Goal: Task Accomplishment & Management: Manage account settings

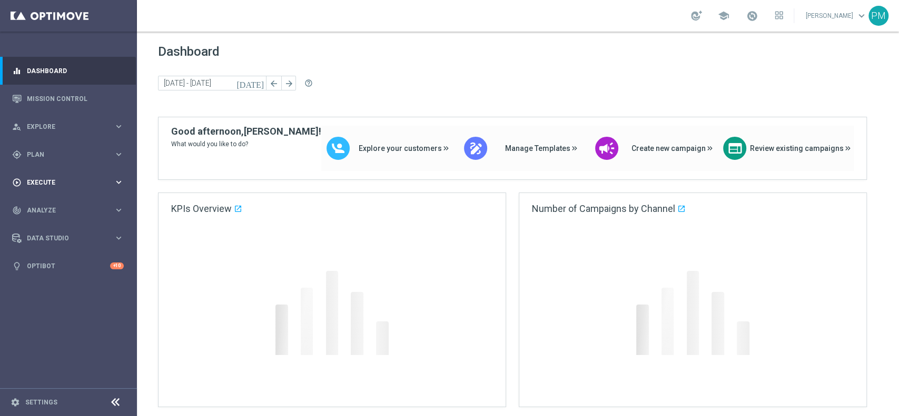
click at [64, 146] on div "gps_fixed Plan keyboard_arrow_right" at bounding box center [68, 155] width 136 height 28
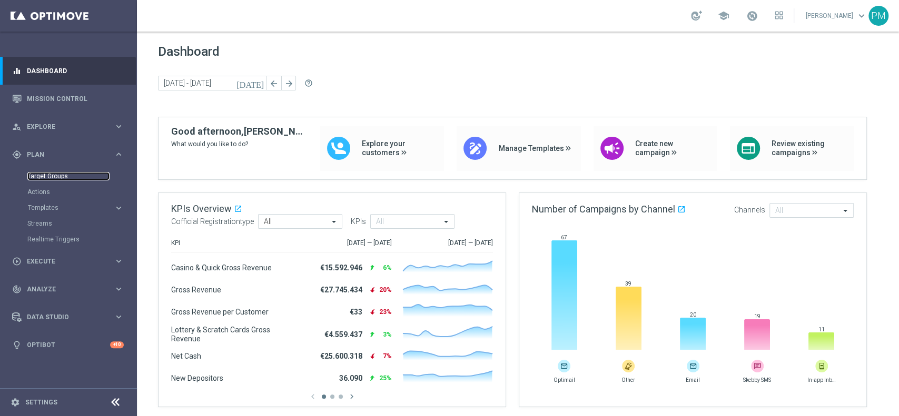
click at [46, 177] on link "Target Groups" at bounding box center [68, 176] width 82 height 8
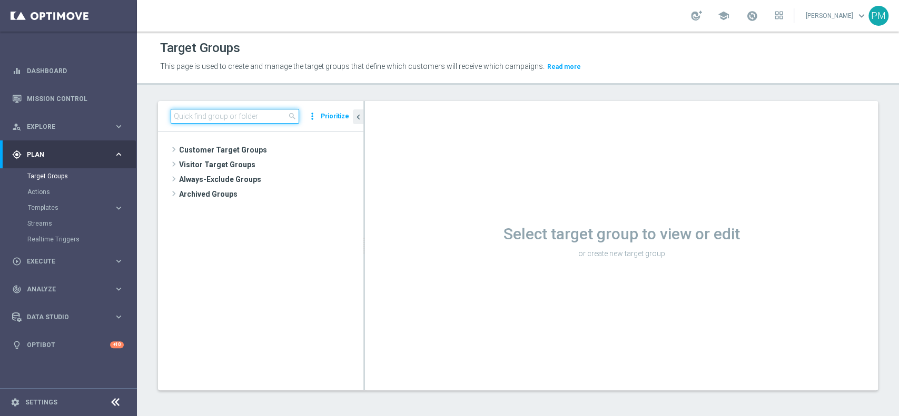
click at [221, 117] on input at bounding box center [235, 116] width 128 height 15
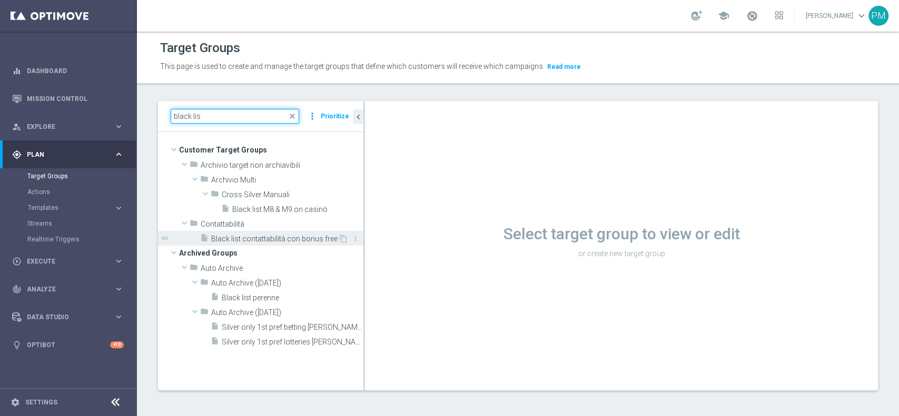
type input "black lis"
click at [256, 240] on span "Black list contattabilità con bonus free" at bounding box center [274, 239] width 127 height 9
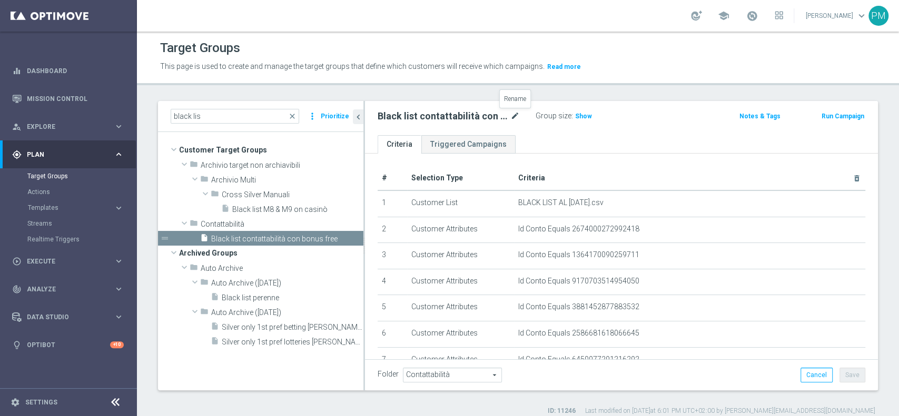
click at [512, 113] on icon "mode_edit" at bounding box center [514, 116] width 9 height 13
click at [503, 118] on input "Black list contattabilità con bonus free" at bounding box center [448, 117] width 142 height 15
type input "Black list contattabilità"
click at [649, 113] on div "Black list contattabilità Group size : Show" at bounding box center [537, 117] width 335 height 16
click at [839, 376] on button "Save" at bounding box center [852, 375] width 26 height 15
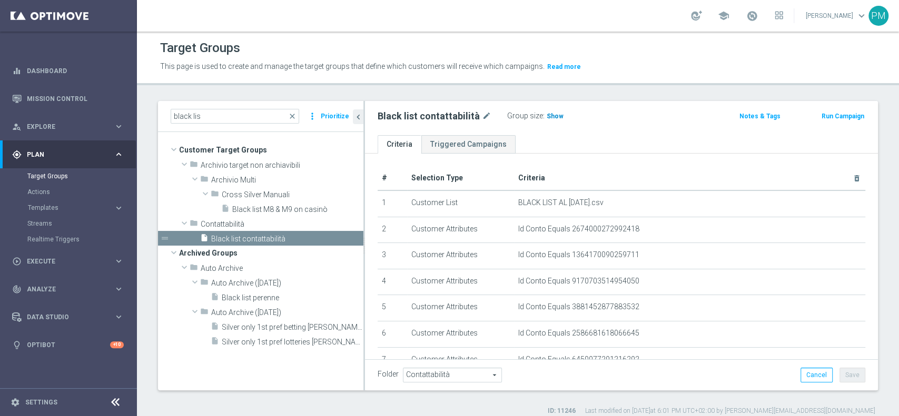
click at [547, 114] on span "Show" at bounding box center [554, 116] width 17 height 7
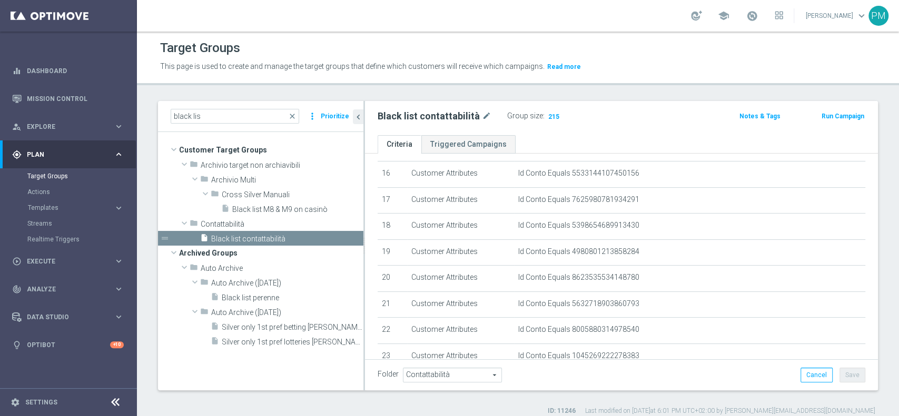
scroll to position [540, 0]
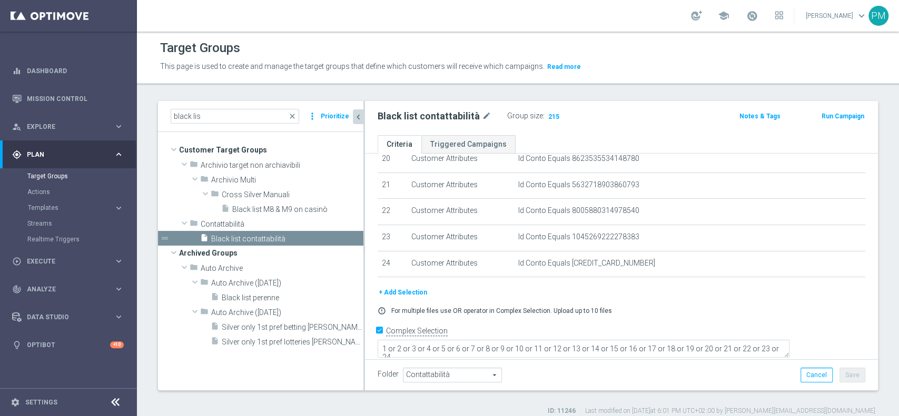
click at [359, 114] on icon "chevron_left" at bounding box center [358, 117] width 10 height 10
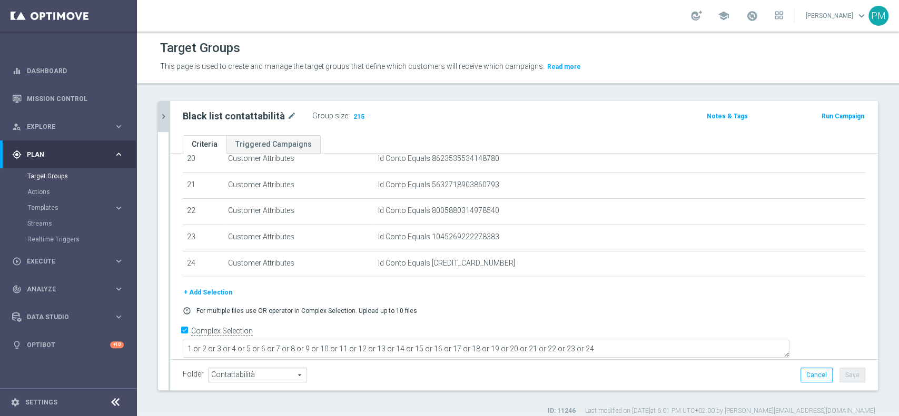
click at [218, 294] on button "+ Add Selection" at bounding box center [208, 293] width 51 height 12
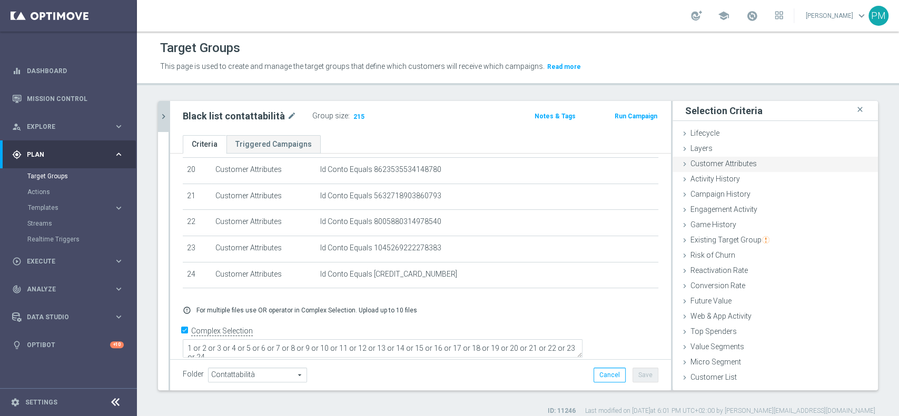
click at [724, 163] on span "Customer Attributes" at bounding box center [723, 164] width 66 height 8
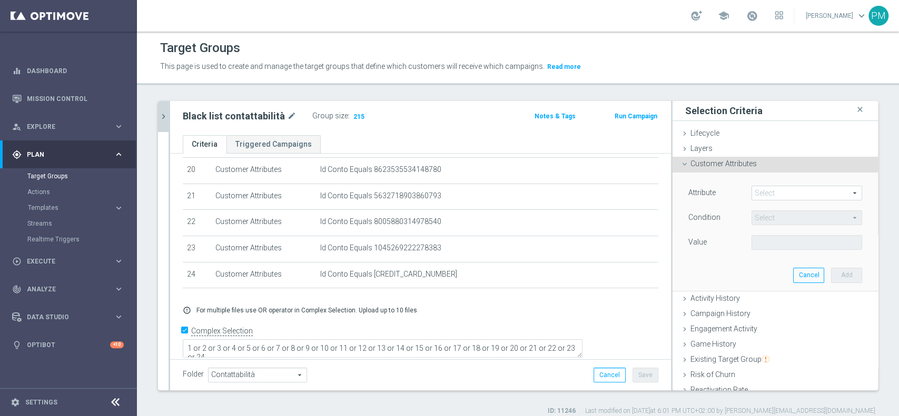
click at [768, 196] on span at bounding box center [807, 193] width 110 height 14
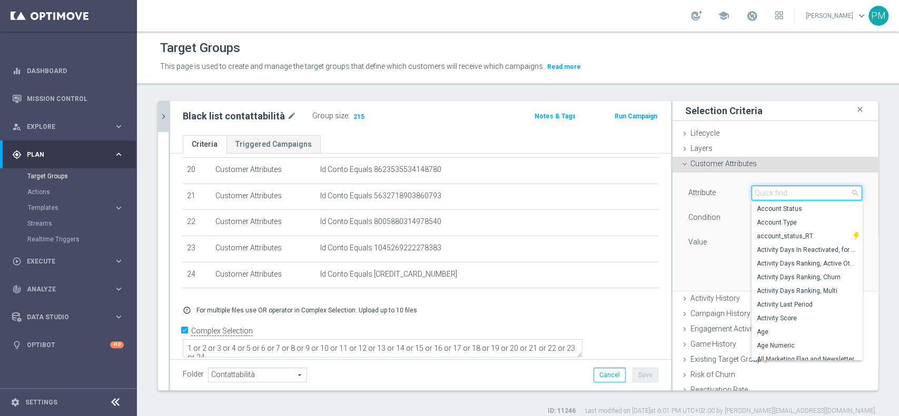
click at [768, 196] on input "search" at bounding box center [806, 193] width 111 height 15
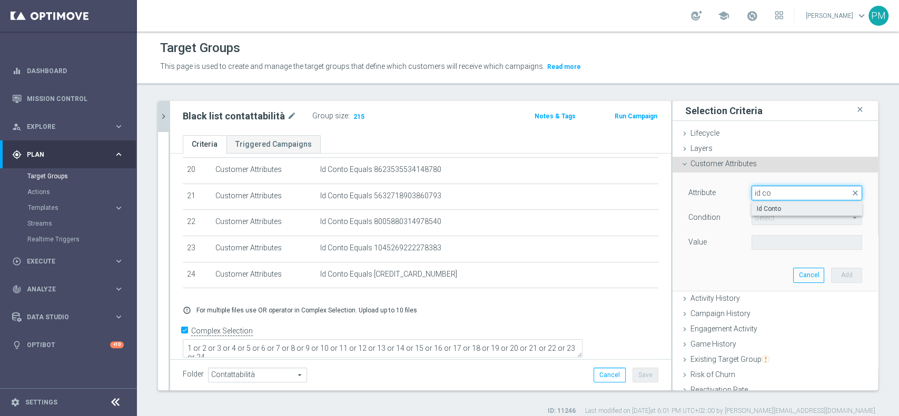
type input "id co"
click at [775, 208] on span "Id Conto" at bounding box center [807, 209] width 100 height 8
type input "Id Conto"
type input "Equals"
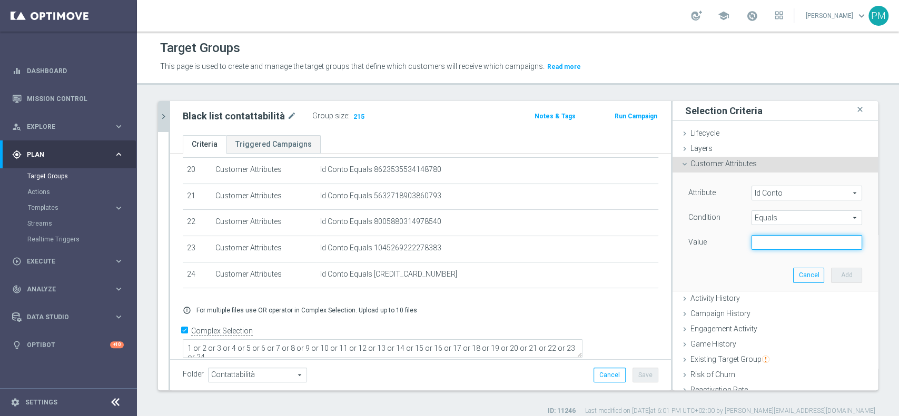
click at [771, 237] on input "text" at bounding box center [806, 242] width 111 height 15
paste input "8977804175372135"
type input "8977804175372135"
click at [831, 276] on button "Add" at bounding box center [846, 275] width 31 height 15
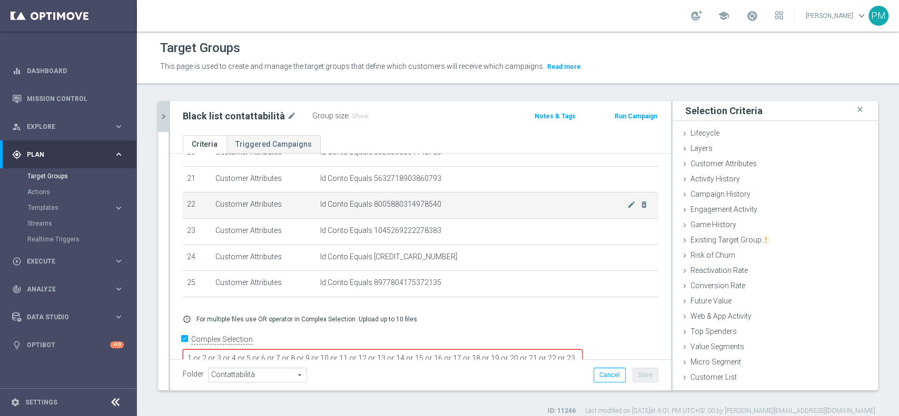
scroll to position [556, 0]
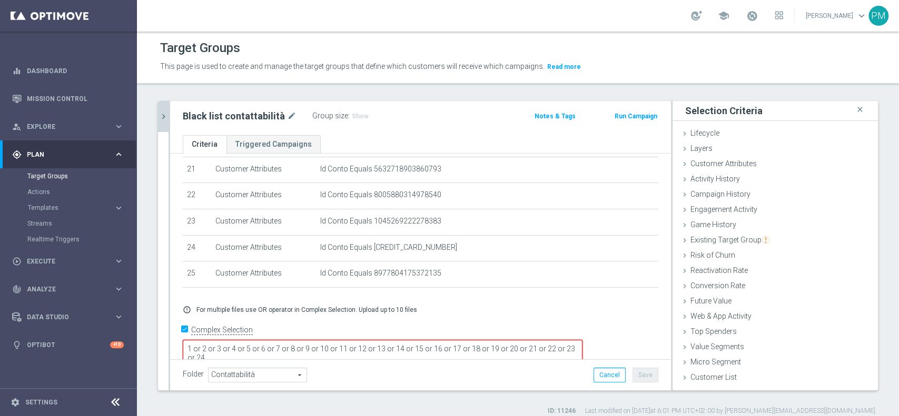
drag, startPoint x: 633, startPoint y: 341, endPoint x: 633, endPoint y: 356, distance: 14.7
click at [582, 356] on textarea "1 or 2 or 3 or 4 or 5 or 6 or 7 or 8 or 9 or 10 or 11 or 12 or 13 or 14 or 15 o…" at bounding box center [383, 356] width 400 height 33
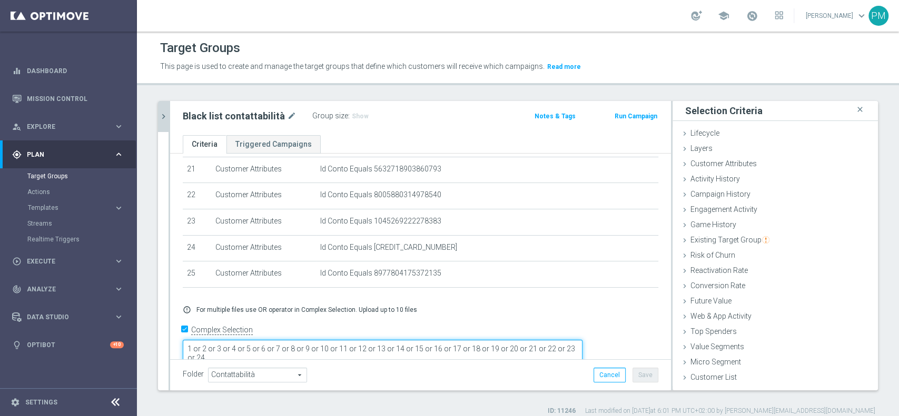
click at [335, 344] on textarea "1 or 2 or 3 or 4 or 5 or 6 or 7 or 8 or 9 or 10 or 11 or 12 or 13 or 14 or 15 o…" at bounding box center [383, 356] width 400 height 33
type textarea "1 or 2 or 3 or 4 or 5 or 6 or 7 or 8 or 9 or 10 or 11 or 12 or 13 or 14 or 15 o…"
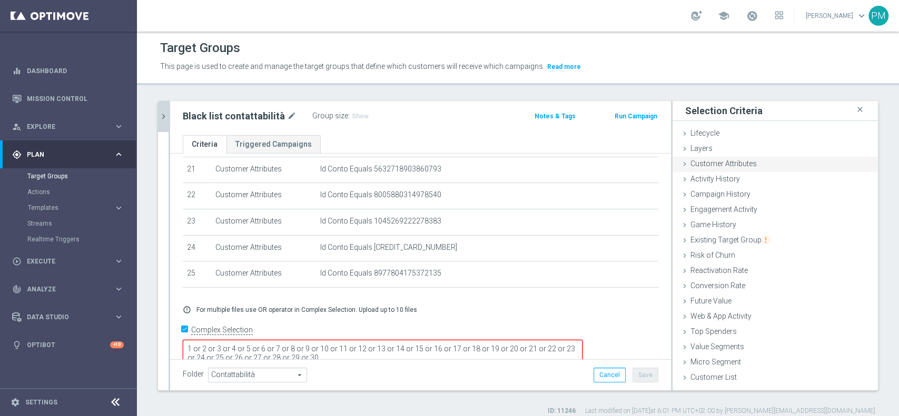
click at [712, 166] on span "Customer Attributes" at bounding box center [723, 164] width 66 height 8
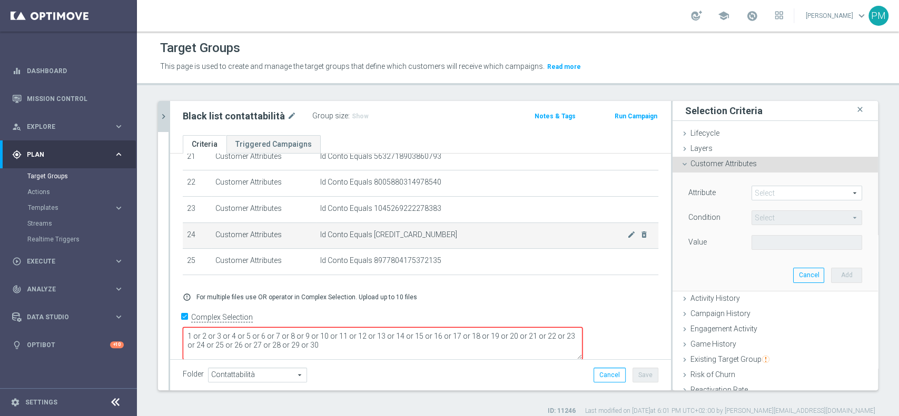
scroll to position [571, 0]
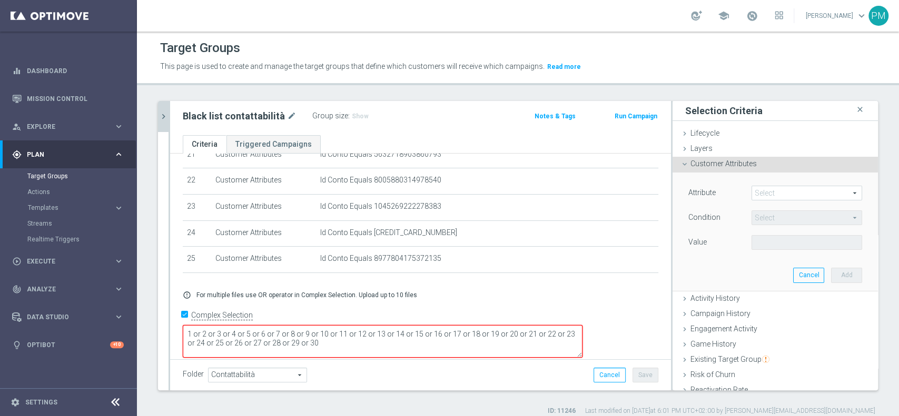
click at [754, 190] on span at bounding box center [807, 193] width 110 height 14
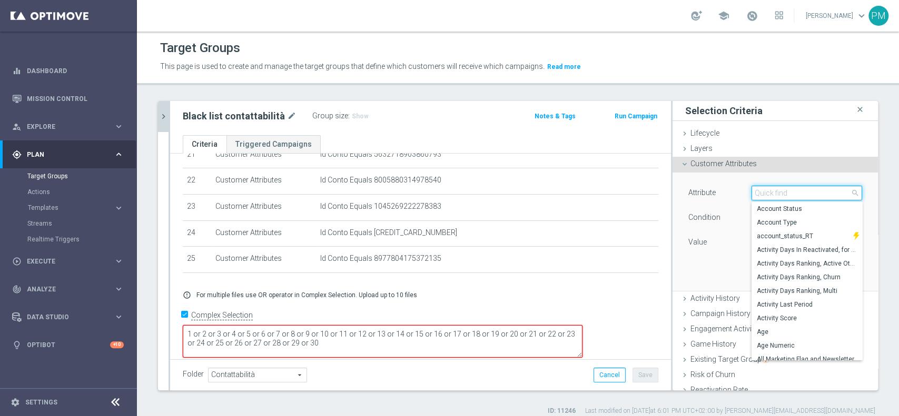
click at [754, 190] on input "search" at bounding box center [806, 193] width 111 height 15
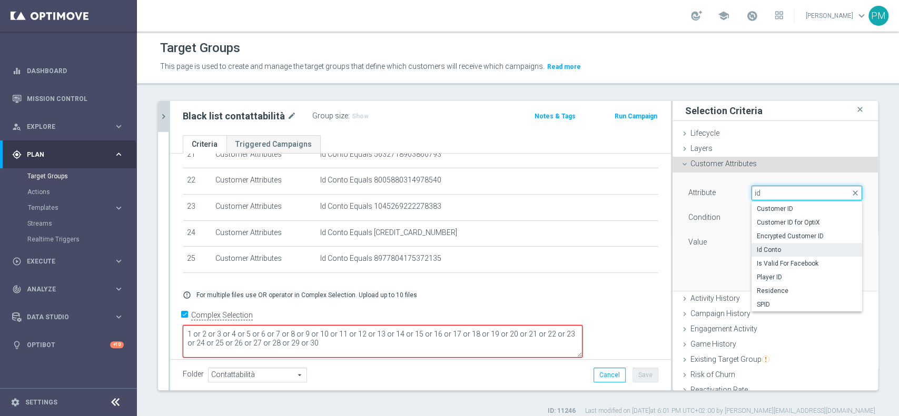
type input "id"
click at [767, 248] on span "Id Conto" at bounding box center [807, 250] width 100 height 8
type input "Id Conto"
type input "Equals"
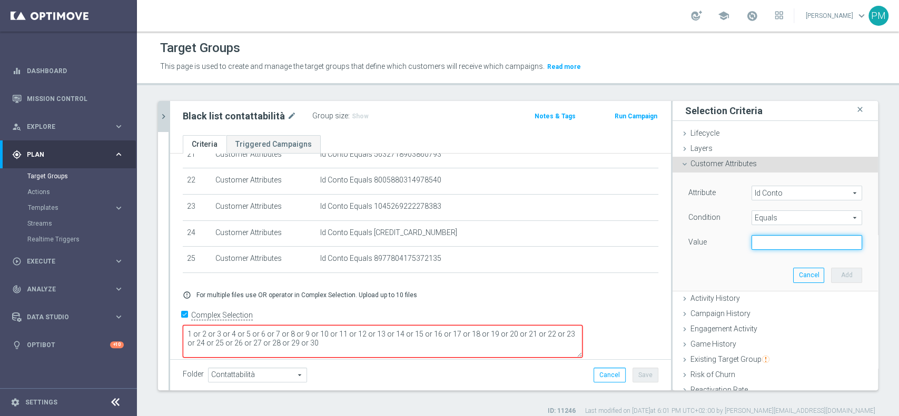
click at [765, 240] on input "text" at bounding box center [806, 242] width 111 height 15
paste input "4621826811714513"
type input "4621826811714513"
click at [831, 275] on button "Add" at bounding box center [846, 275] width 31 height 15
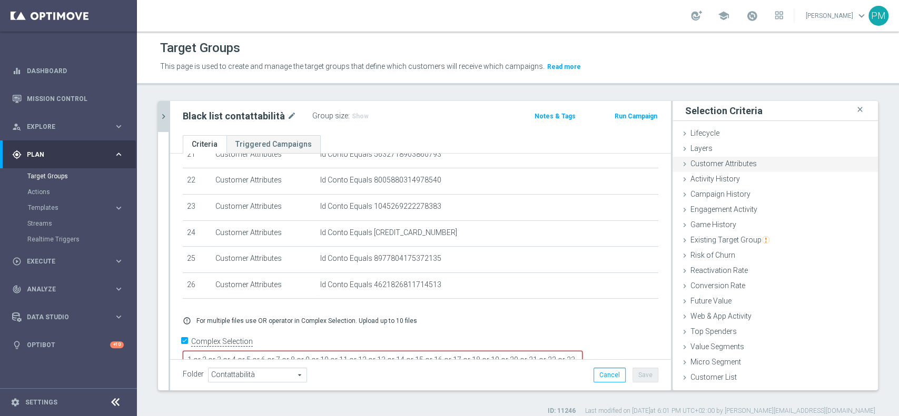
click at [713, 162] on span "Customer Attributes" at bounding box center [723, 164] width 66 height 8
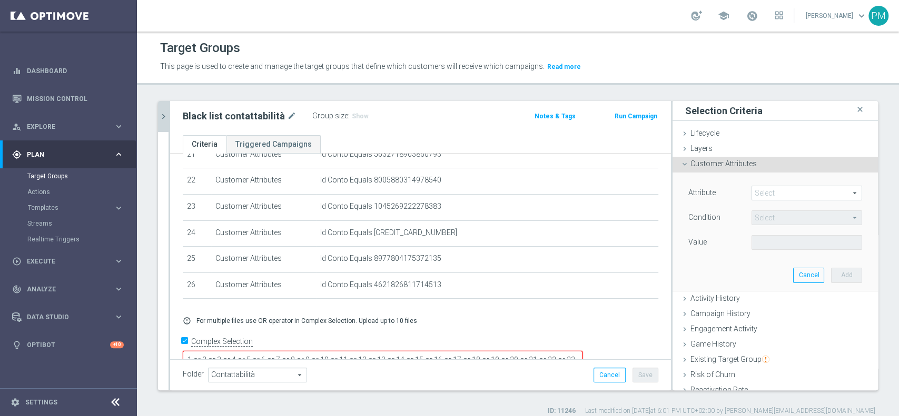
click at [774, 193] on span at bounding box center [807, 193] width 110 height 14
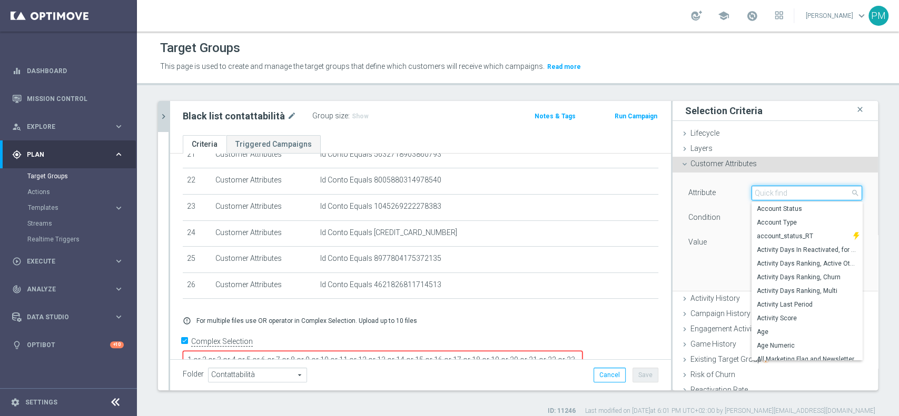
click at [774, 193] on input "search" at bounding box center [806, 193] width 111 height 15
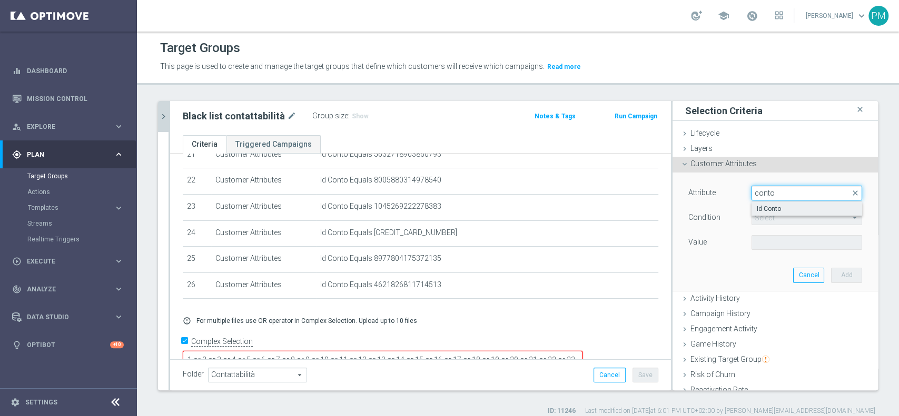
type input "conto"
click at [774, 203] on label "Id Conto" at bounding box center [806, 209] width 111 height 14
type input "Id Conto"
type input "Equals"
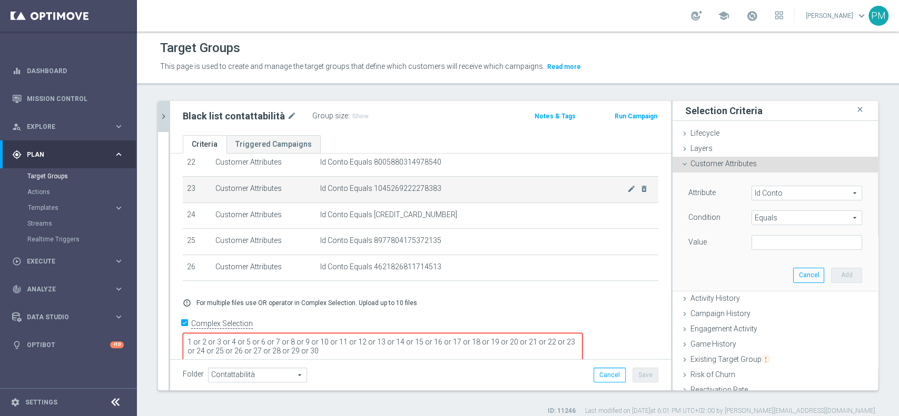
scroll to position [597, 0]
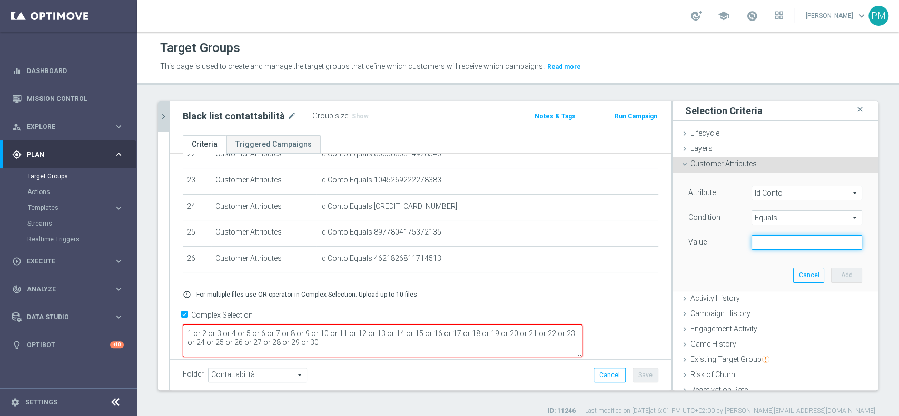
click at [765, 244] on input "text" at bounding box center [806, 242] width 111 height 15
paste input "2707366846739366"
type input "2707366846739366"
click at [831, 278] on button "Add" at bounding box center [846, 275] width 31 height 15
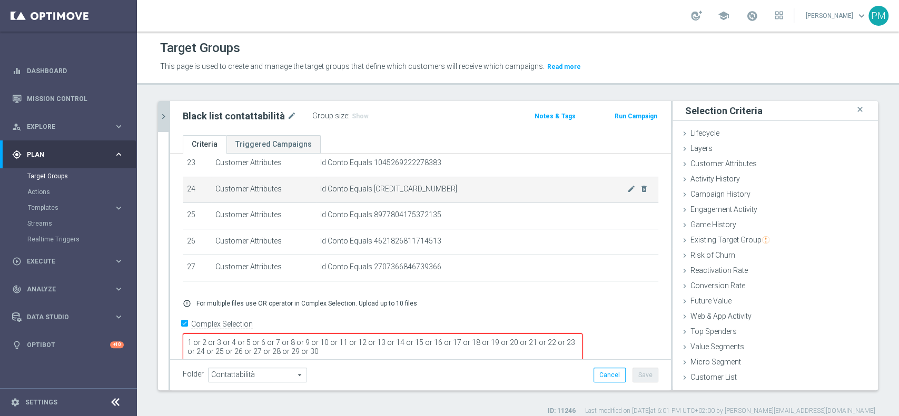
scroll to position [623, 0]
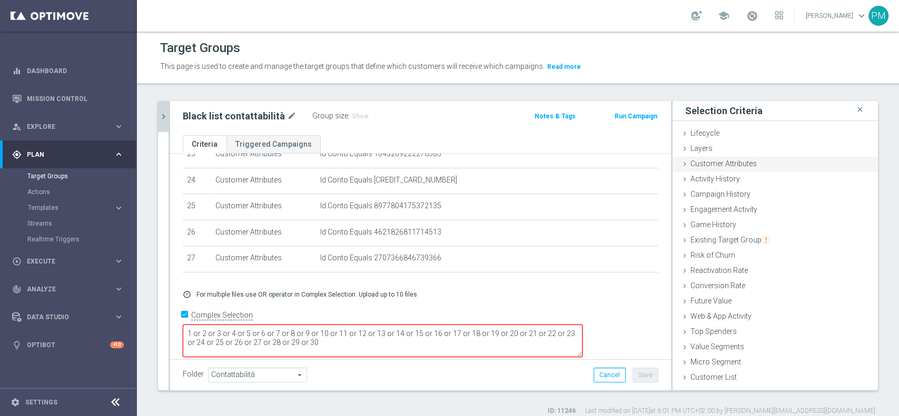
click at [773, 165] on div "Customer Attributes done selection saved" at bounding box center [774, 165] width 205 height 16
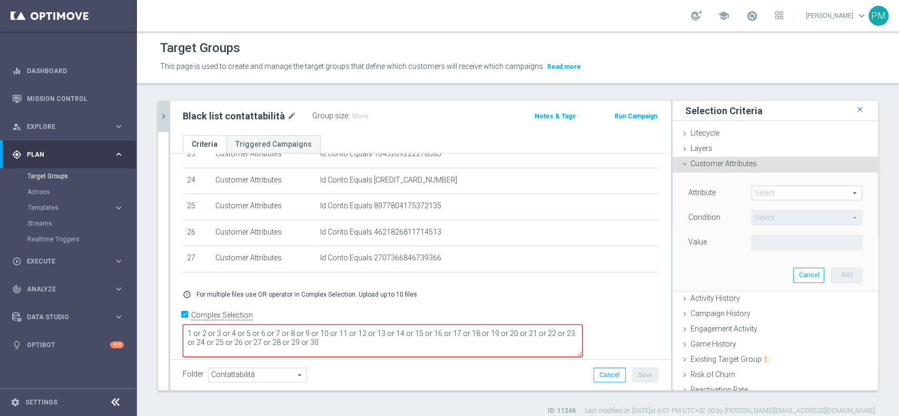
click at [768, 195] on span at bounding box center [807, 193] width 110 height 14
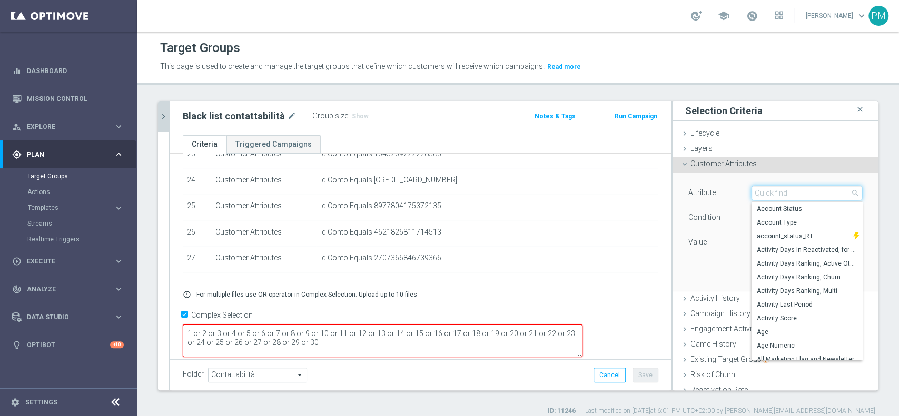
click at [768, 195] on input "search" at bounding box center [806, 193] width 111 height 15
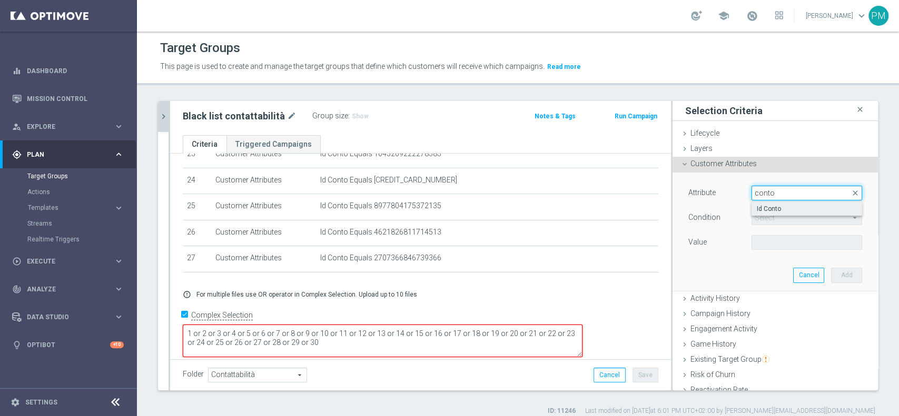
type input "conto"
click at [765, 210] on span "Id Conto" at bounding box center [807, 209] width 100 height 8
type input "Id Conto"
type input "Equals"
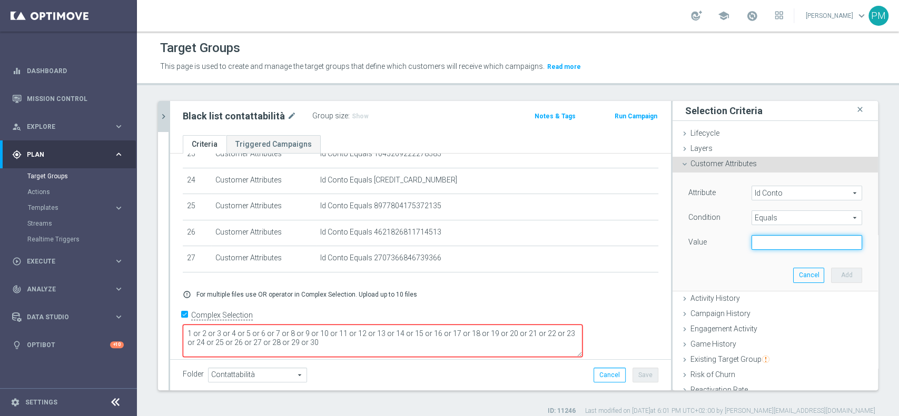
click at [777, 247] on input "text" at bounding box center [806, 242] width 111 height 15
paste input "4132582860264272"
type input "4132582860264272"
click at [831, 278] on button "Add" at bounding box center [846, 275] width 31 height 15
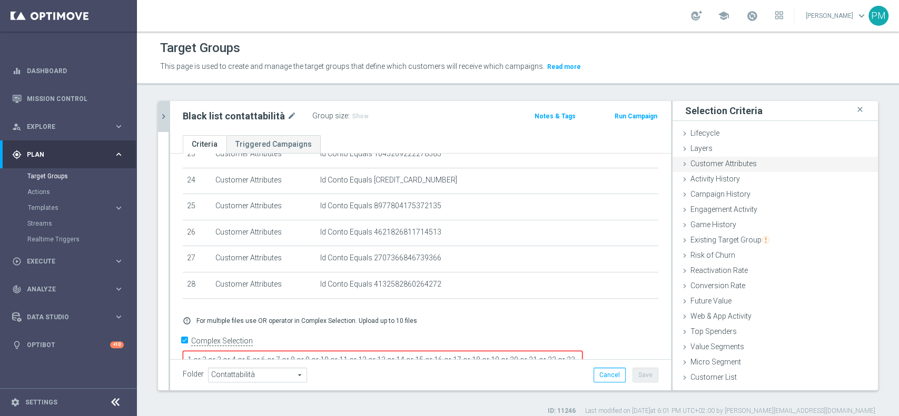
click at [722, 160] on span "Customer Attributes" at bounding box center [723, 164] width 66 height 8
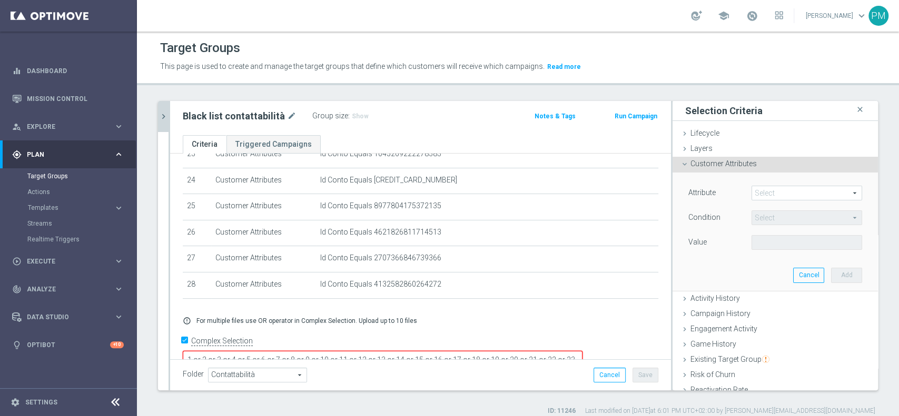
click at [790, 193] on span at bounding box center [807, 193] width 110 height 14
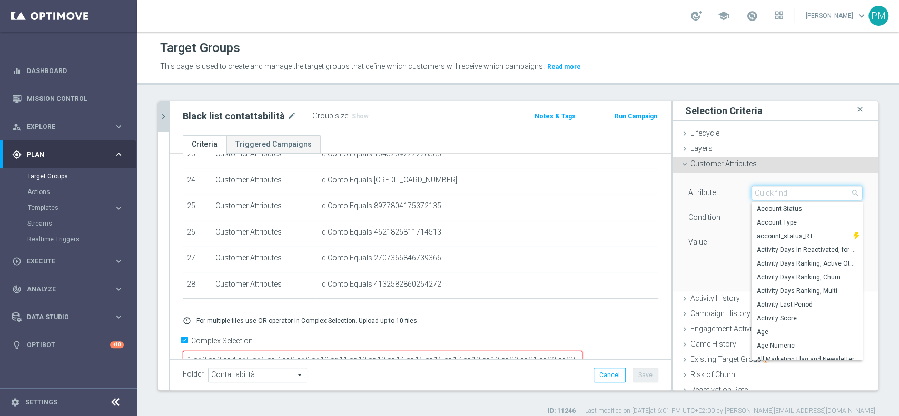
click at [790, 193] on input "search" at bounding box center [806, 193] width 111 height 15
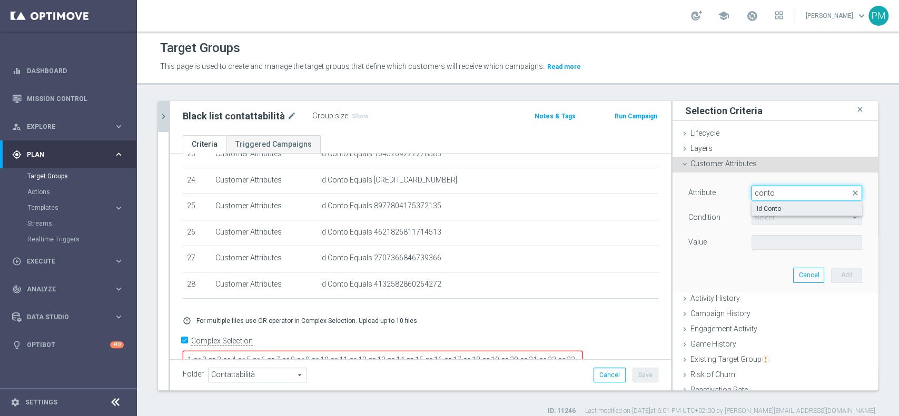
type input "conto"
click at [772, 211] on span "Id Conto" at bounding box center [807, 209] width 100 height 8
type input "Id Conto"
type input "Equals"
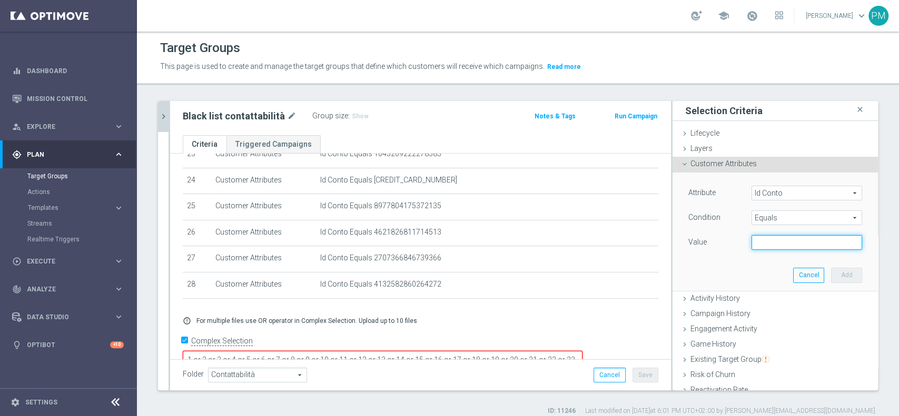
click at [777, 238] on input "text" at bounding box center [806, 242] width 111 height 15
paste input "6693085388859327"
type input "6693085388859327"
click at [836, 273] on button "Add" at bounding box center [846, 275] width 31 height 15
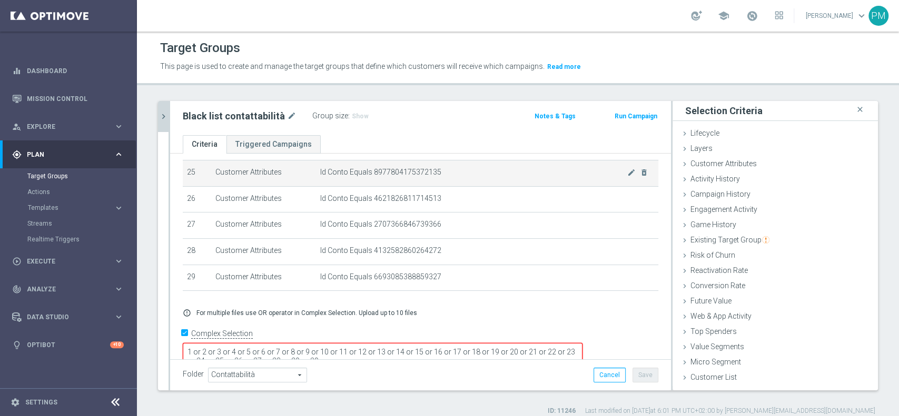
scroll to position [676, 0]
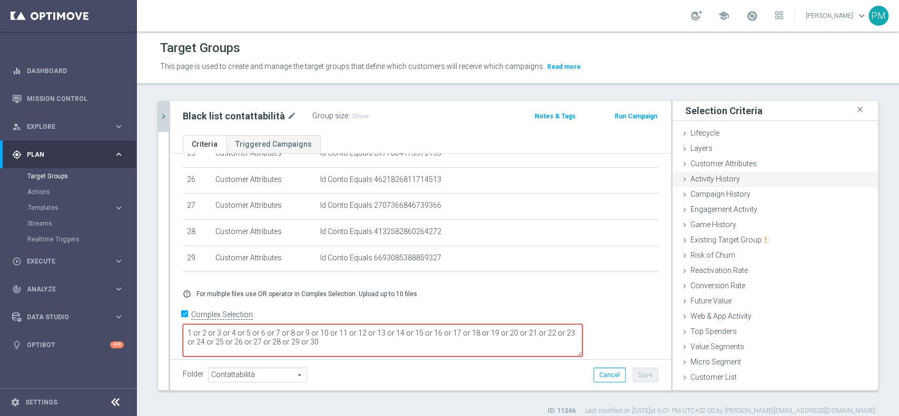
click at [734, 165] on span "Customer Attributes" at bounding box center [723, 164] width 66 height 8
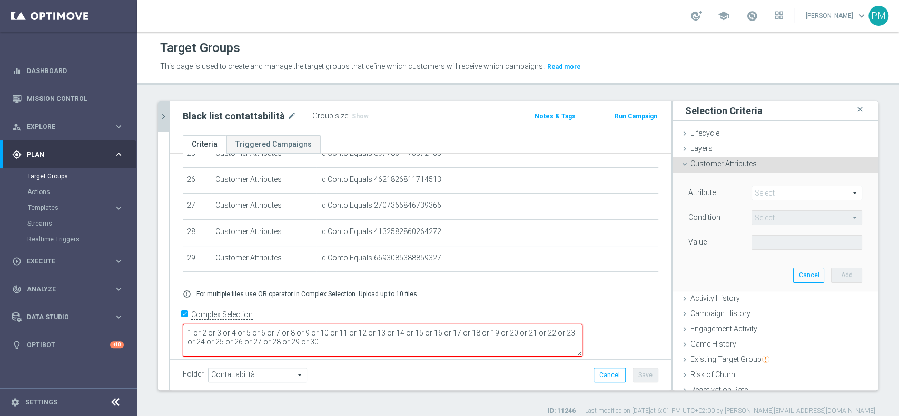
click at [783, 192] on span at bounding box center [807, 193] width 110 height 14
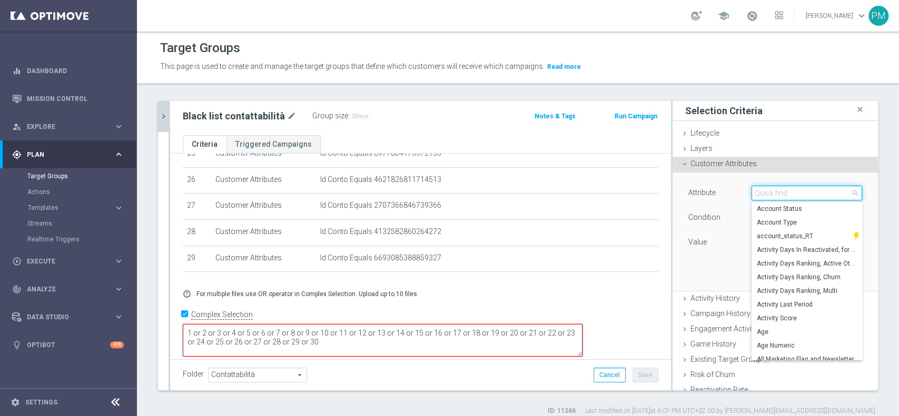
click at [783, 192] on input "search" at bounding box center [806, 193] width 111 height 15
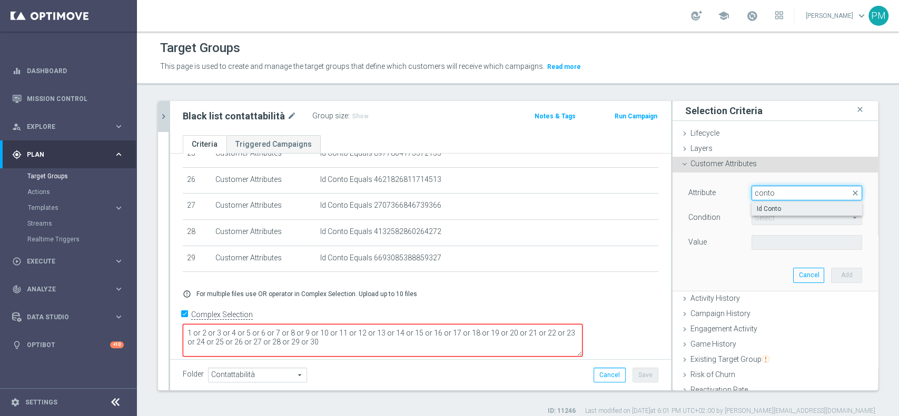
type input "conto"
click at [783, 208] on span "Id Conto" at bounding box center [807, 209] width 100 height 8
type input "Id Conto"
type input "Equals"
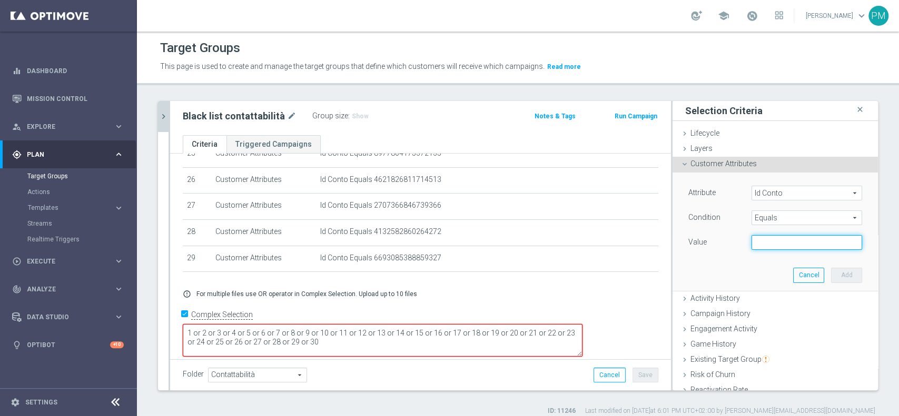
click at [757, 241] on input "text" at bounding box center [806, 242] width 111 height 15
paste input "7202312085037336"
type input "7202312085037336"
click at [831, 274] on button "Add" at bounding box center [846, 275] width 31 height 15
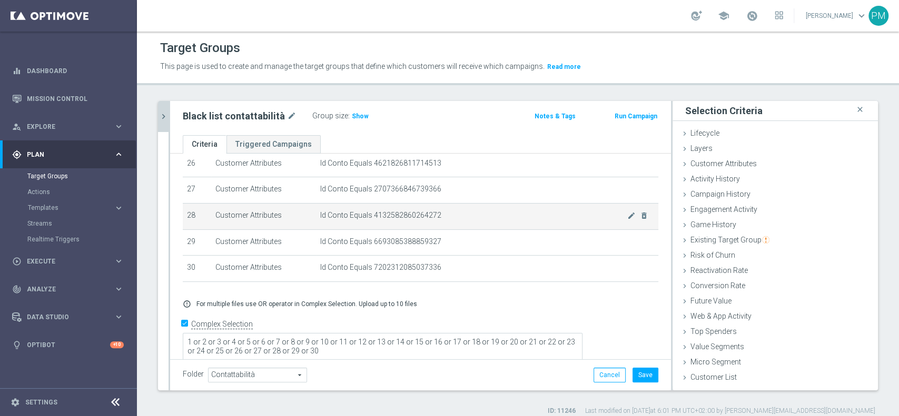
scroll to position [701, 0]
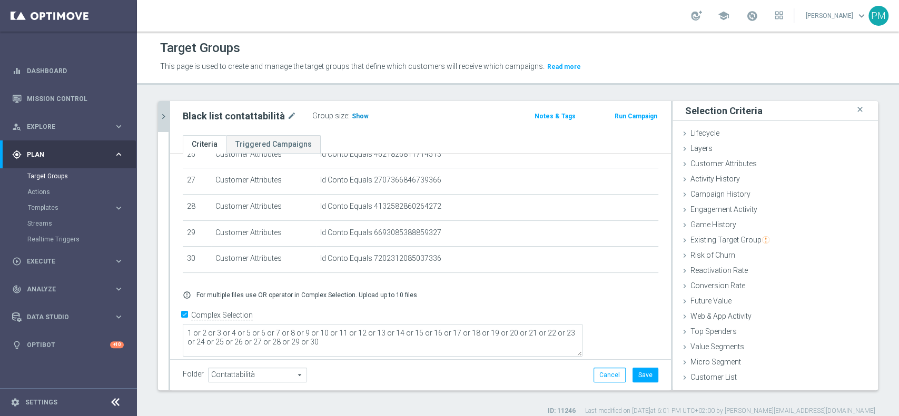
click at [360, 117] on span "Show" at bounding box center [360, 116] width 17 height 7
click at [632, 372] on button "Save" at bounding box center [645, 375] width 26 height 15
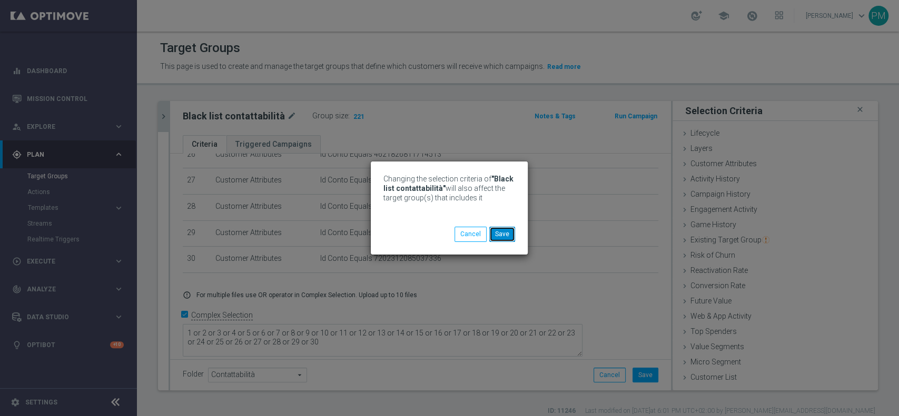
click at [509, 235] on button "Save" at bounding box center [502, 234] width 26 height 15
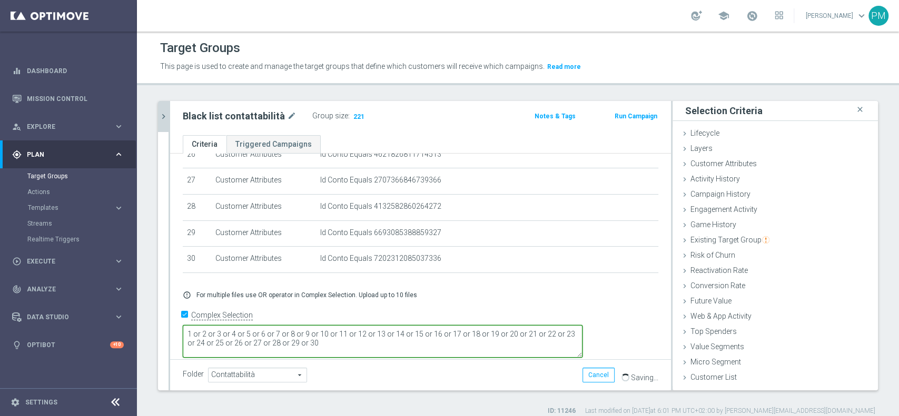
click at [430, 332] on textarea "1 or 2 or 3 or 4 or 5 or 6 or 7 or 8 or 9 or 10 or 11 or 12 or 13 or 14 or 15 o…" at bounding box center [383, 341] width 400 height 33
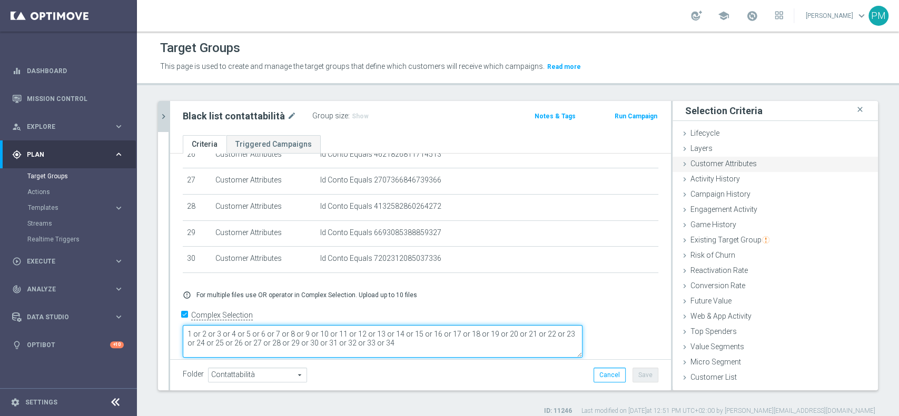
type textarea "1 or 2 or 3 or 4 or 5 or 6 or 7 or 8 or 9 or 10 or 11 or 12 or 13 or 14 or 15 o…"
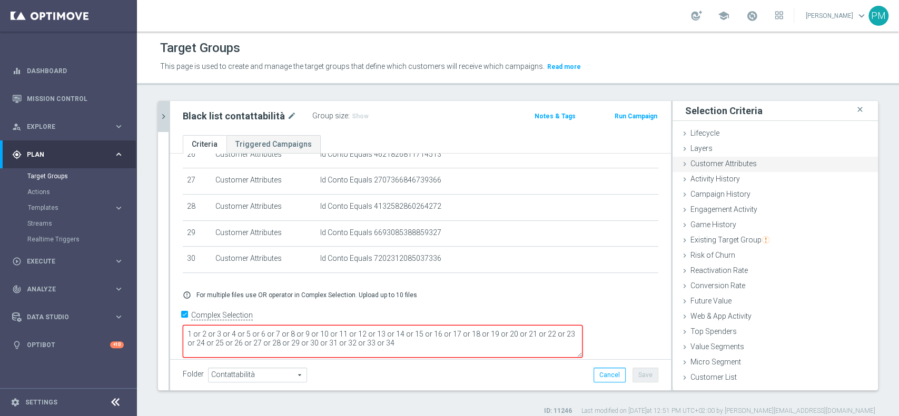
click at [723, 167] on span "Customer Attributes" at bounding box center [723, 164] width 66 height 8
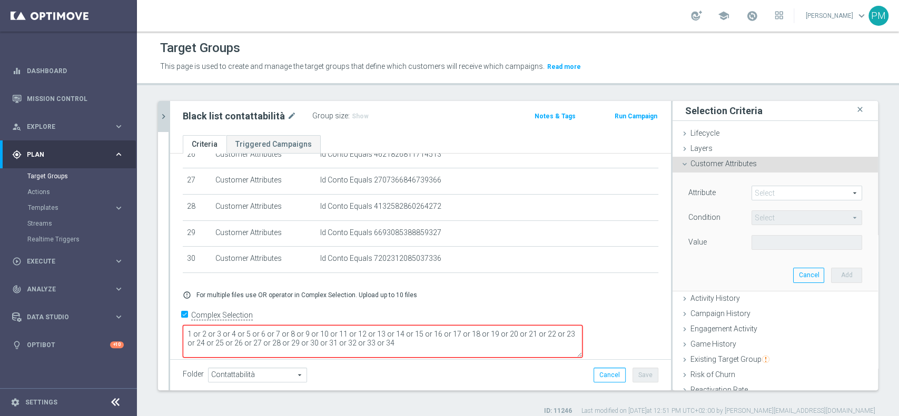
click at [757, 193] on span at bounding box center [807, 193] width 110 height 14
click at [0, 0] on input "search" at bounding box center [0, 0] width 0 height 0
type input "conto"
click at [765, 207] on span "Id Conto" at bounding box center [807, 209] width 100 height 8
type input "Id Conto"
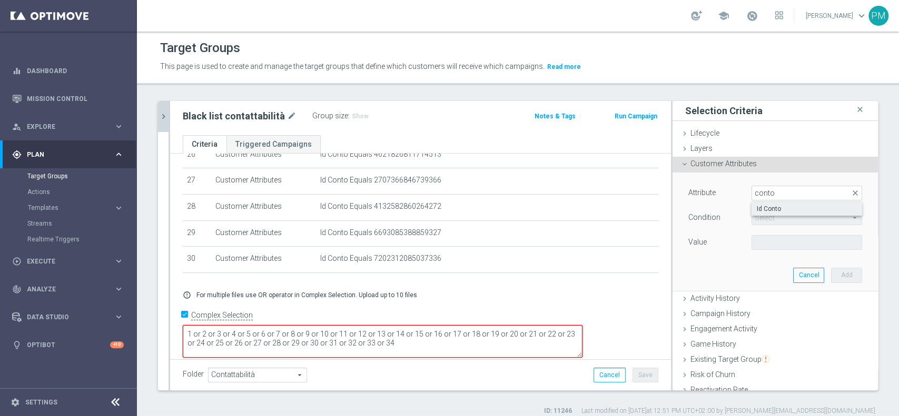
type input "Equals"
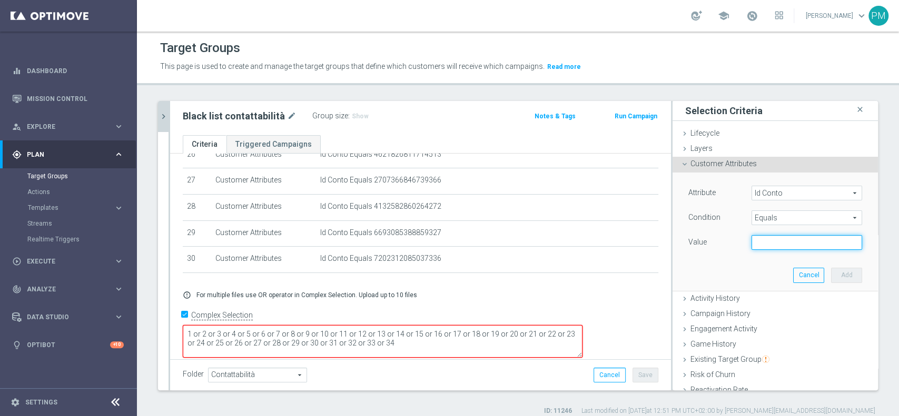
click at [759, 244] on input "text" at bounding box center [806, 242] width 111 height 15
paste input "9848605746794844"
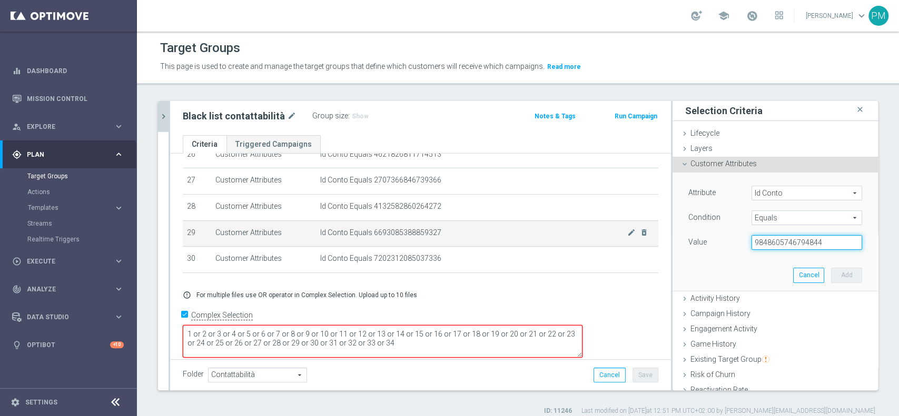
scroll to position [703, 0]
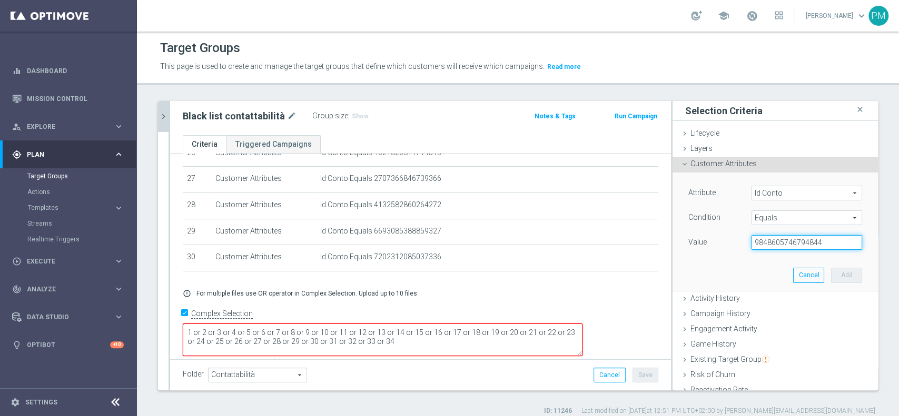
type input "9848605746794844"
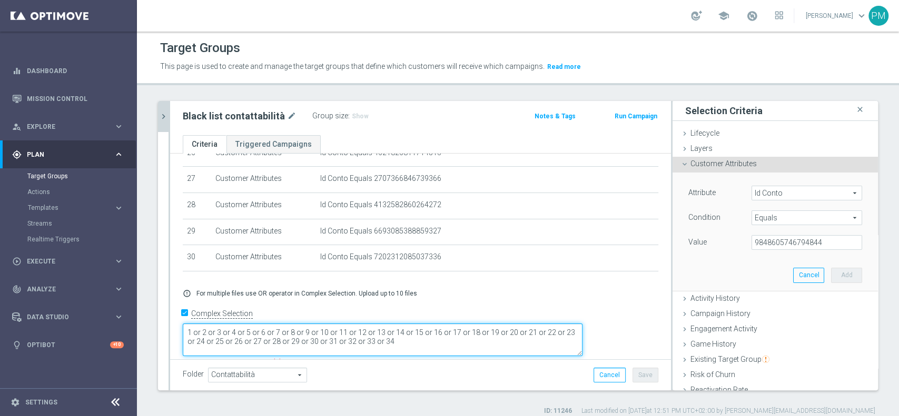
drag, startPoint x: 487, startPoint y: 333, endPoint x: 402, endPoint y: 334, distance: 85.3
click at [402, 334] on textarea "1 or 2 or 3 or 4 or 5 or 6 or 7 or 8 or 9 or 10 or 11 or 12 or 13 or 14 or 15 o…" at bounding box center [383, 340] width 400 height 33
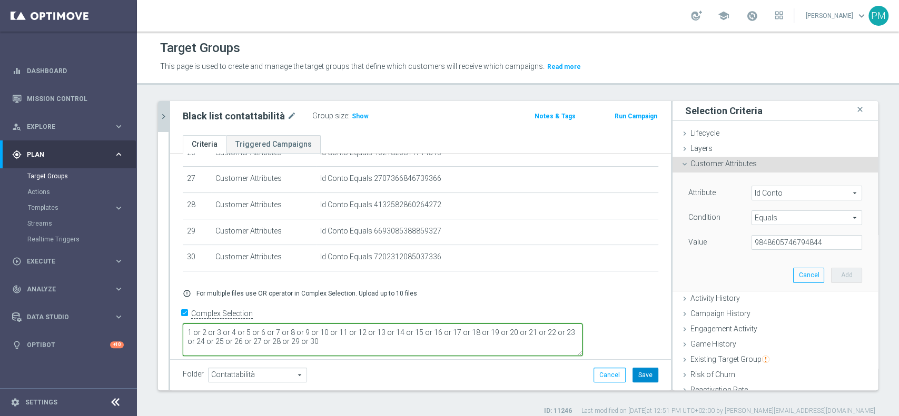
type textarea "1 or 2 or 3 or 4 or 5 or 6 or 7 or 8 or 9 or 10 or 11 or 12 or 13 or 14 or 15 o…"
click at [634, 373] on button "Save" at bounding box center [645, 375] width 26 height 15
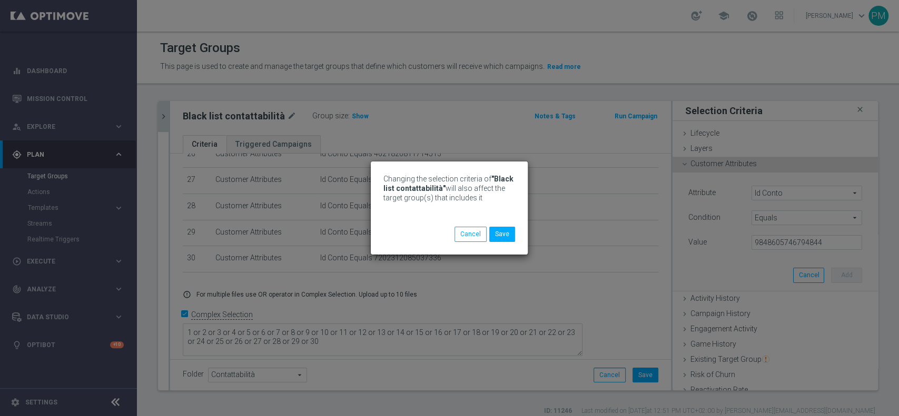
click at [505, 242] on div "Changing the selection criteria of "Black list contattabilità" will also affect…" at bounding box center [449, 208] width 157 height 93
click at [502, 233] on button "Save" at bounding box center [502, 234] width 26 height 15
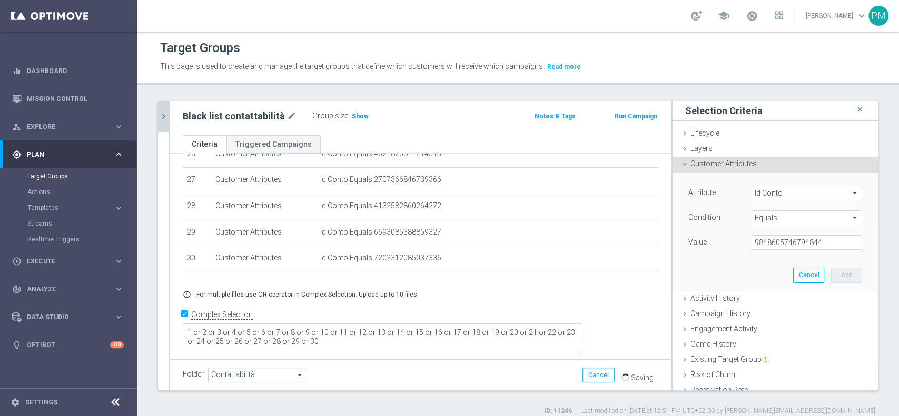
click at [358, 117] on span "Show" at bounding box center [360, 116] width 17 height 7
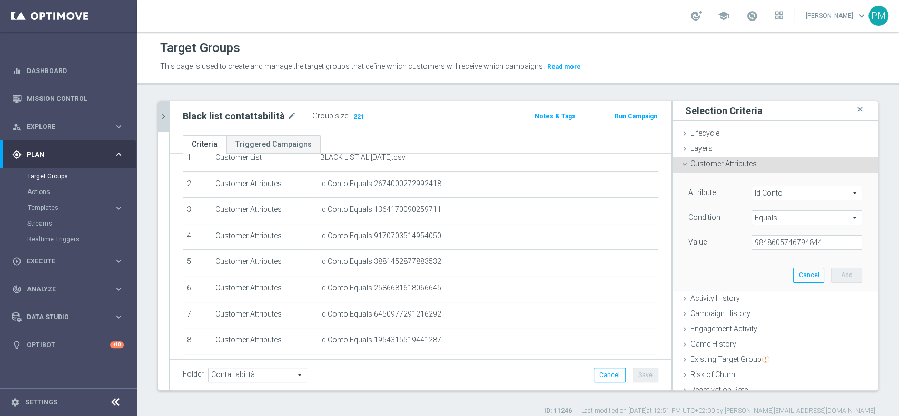
scroll to position [0, 0]
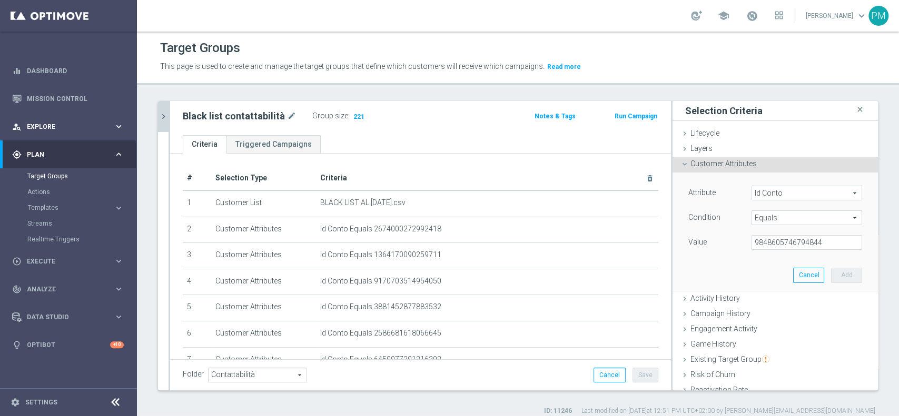
click at [59, 121] on div "person_search Explore keyboard_arrow_right" at bounding box center [68, 127] width 136 height 28
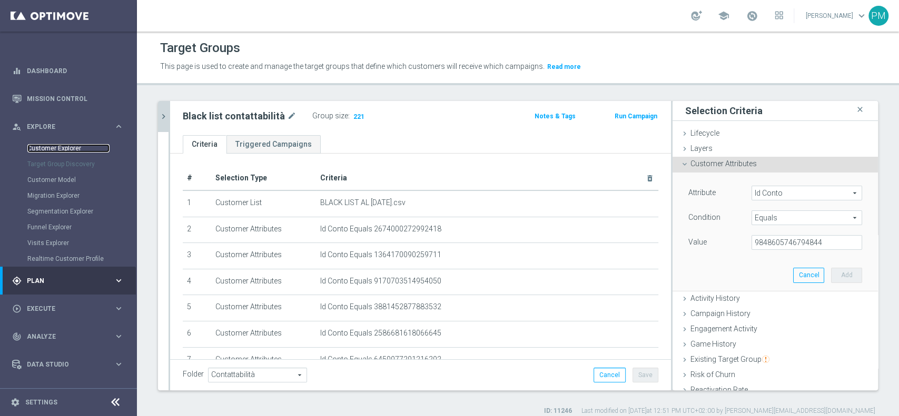
click at [59, 150] on link "Customer Explorer" at bounding box center [68, 148] width 82 height 8
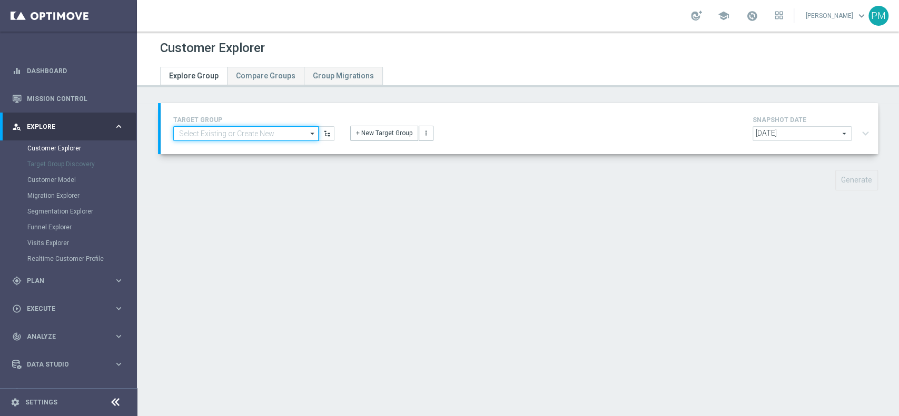
click at [261, 136] on input at bounding box center [245, 133] width 145 height 15
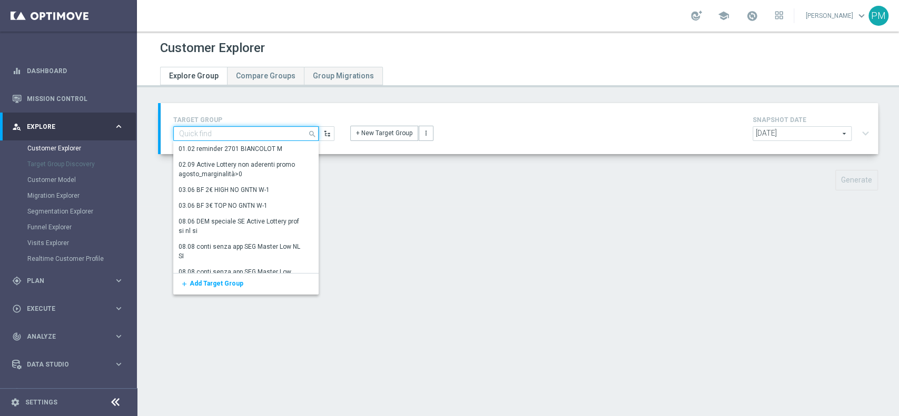
click at [261, 136] on input at bounding box center [245, 133] width 145 height 15
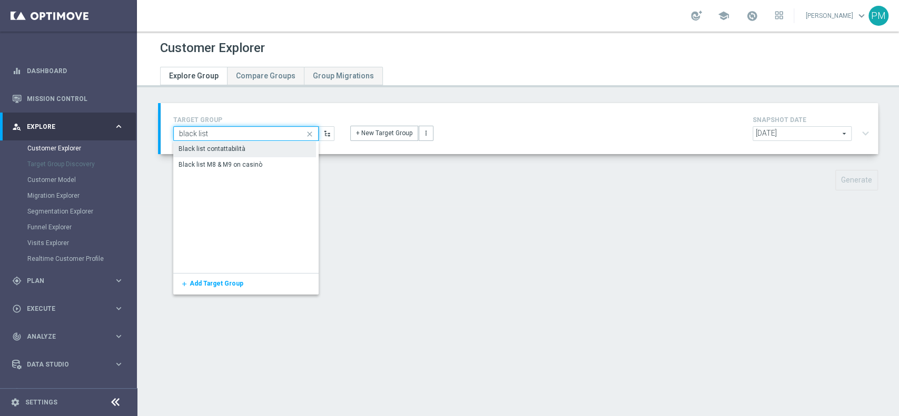
type input "black list"
click at [241, 143] on div "Black list contattabilità" at bounding box center [244, 149] width 143 height 15
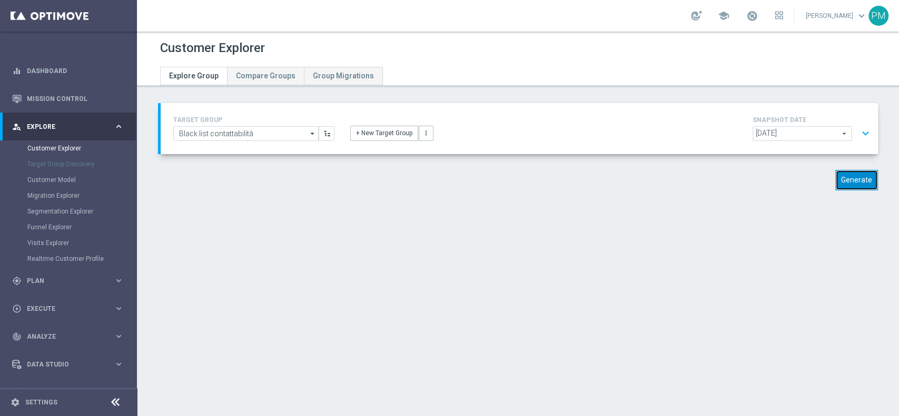
click at [849, 182] on button "Generate" at bounding box center [856, 180] width 43 height 21
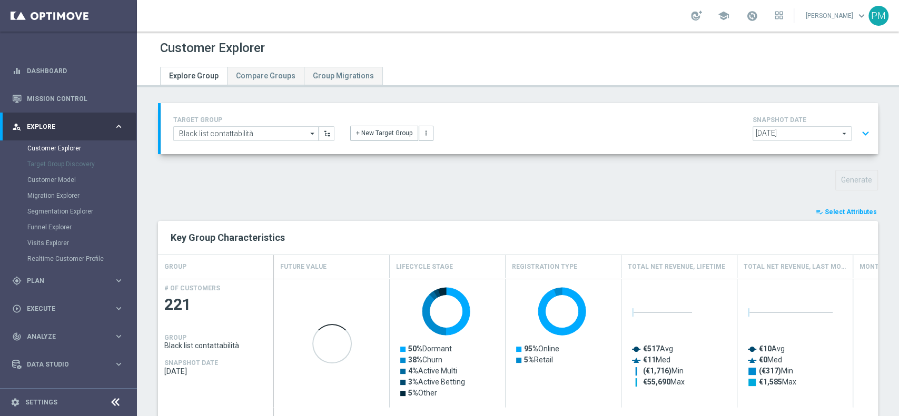
click at [841, 212] on span "Select Attributes" at bounding box center [850, 211] width 52 height 7
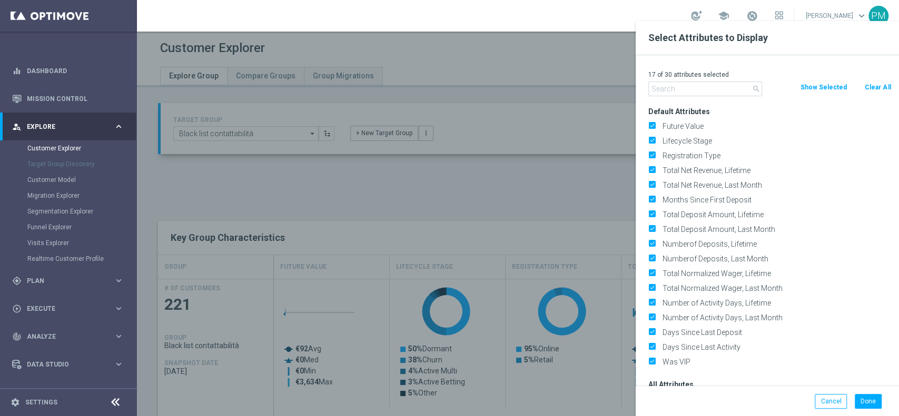
click at [881, 85] on button "Clear All" at bounding box center [877, 88] width 28 height 12
checkbox input "false"
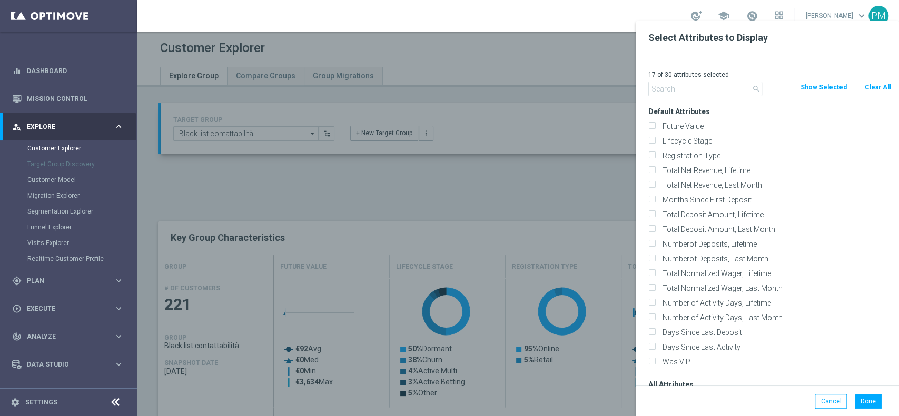
checkbox input "false"
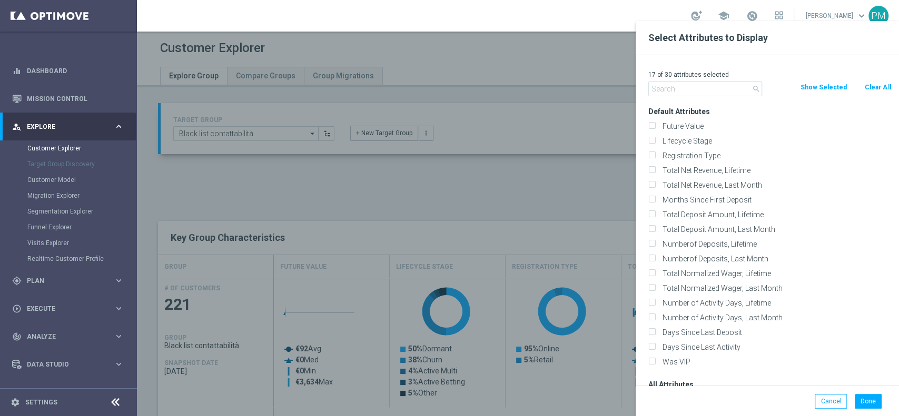
checkbox input "false"
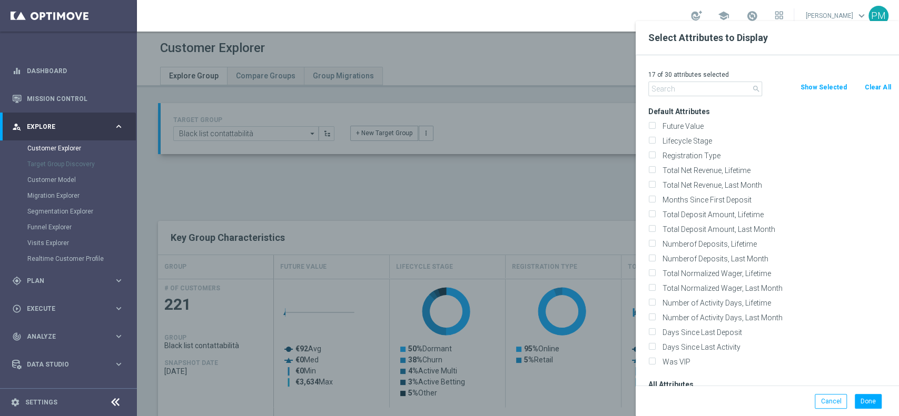
checkbox input "false"
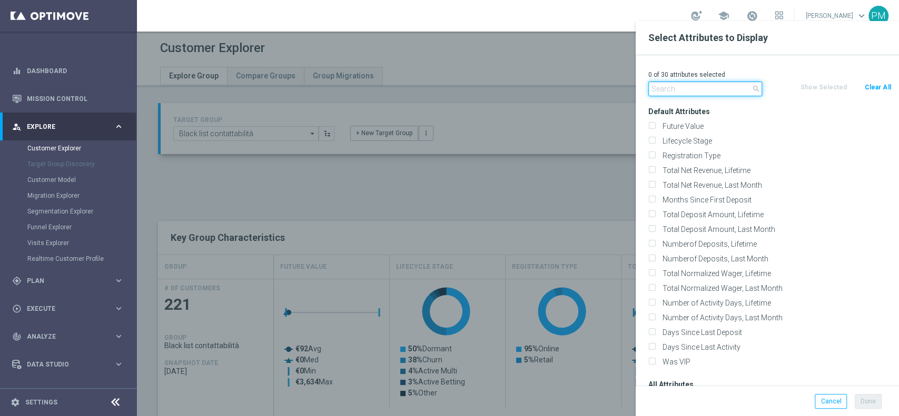
click at [720, 85] on input "text" at bounding box center [705, 89] width 114 height 15
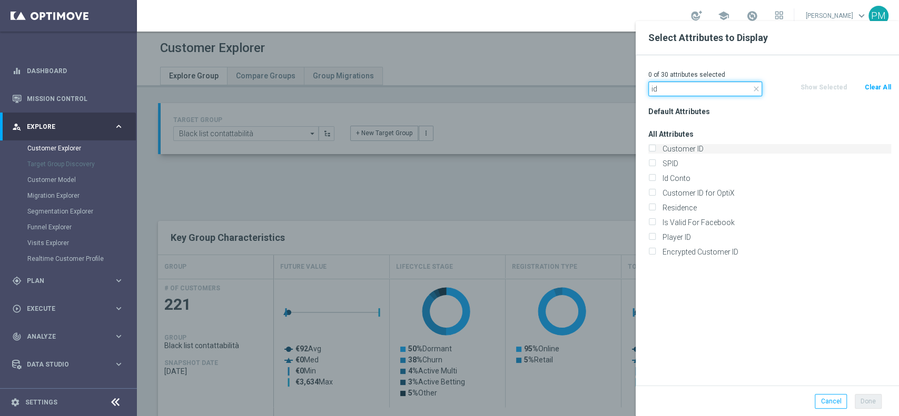
type input "id"
click at [702, 144] on label "Customer ID" at bounding box center [775, 148] width 232 height 9
click at [655, 147] on input "Customer ID" at bounding box center [651, 150] width 7 height 7
checkbox input "true"
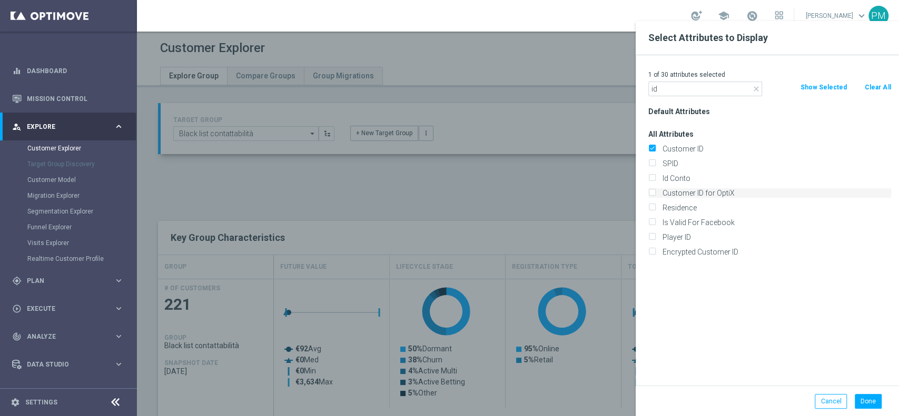
drag, startPoint x: 696, startPoint y: 183, endPoint x: 704, endPoint y: 189, distance: 10.2
click at [696, 183] on div "Id Conto" at bounding box center [769, 178] width 258 height 15
click at [721, 173] on div "Id Conto" at bounding box center [769, 178] width 258 height 15
click at [698, 177] on label "Id Conto" at bounding box center [775, 178] width 232 height 9
click at [655, 177] on input "Id Conto" at bounding box center [651, 179] width 7 height 7
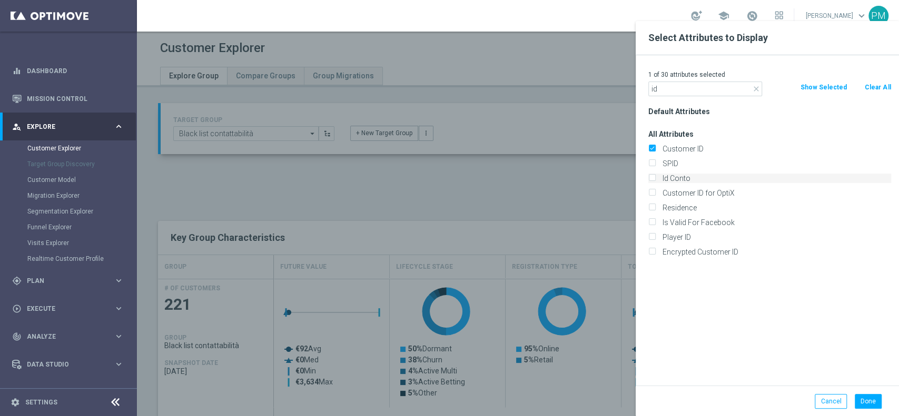
checkbox input "true"
click at [867, 401] on button "Done" at bounding box center [867, 401] width 27 height 15
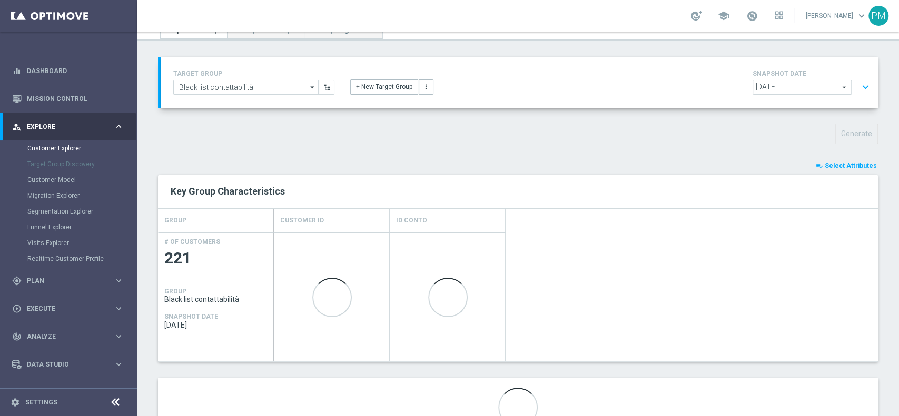
scroll to position [93, 0]
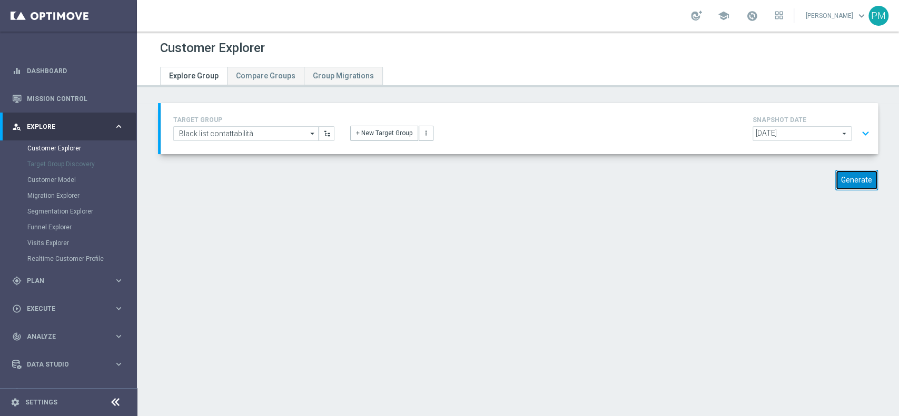
click at [847, 184] on button "Generate" at bounding box center [856, 180] width 43 height 21
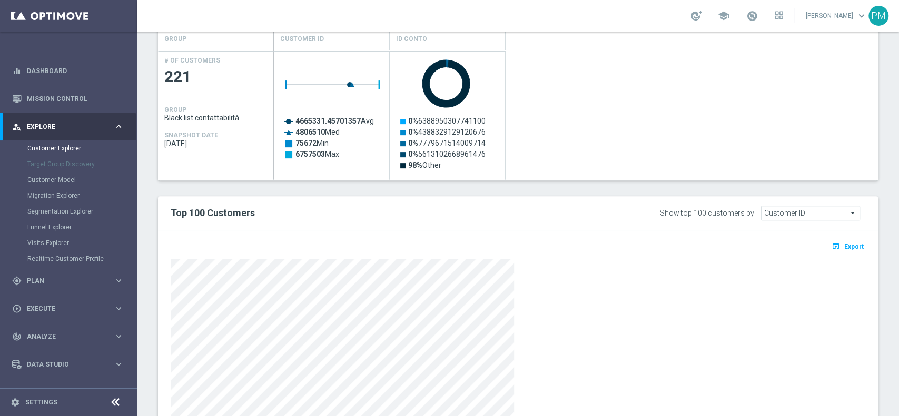
scroll to position [324, 0]
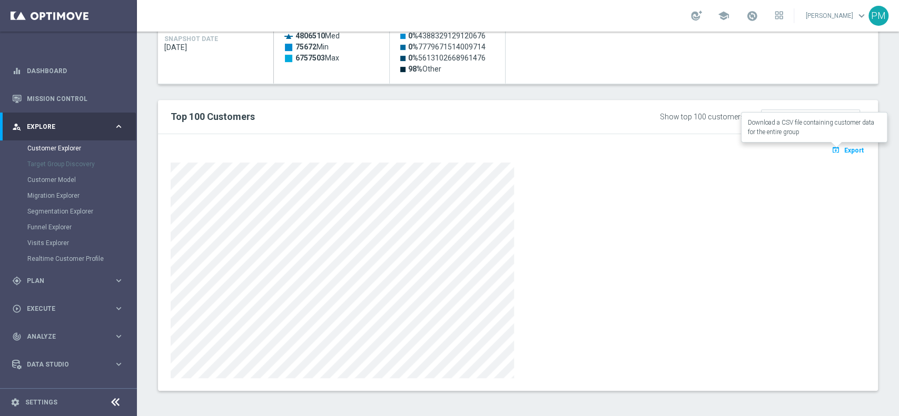
click at [838, 155] on button "open_in_browser Export" at bounding box center [847, 150] width 35 height 14
click at [58, 276] on div "gps_fixed Plan" at bounding box center [63, 280] width 102 height 9
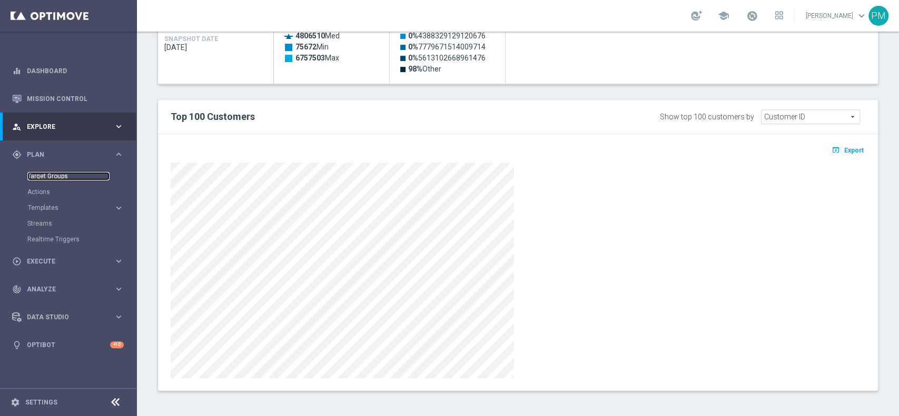
click at [46, 172] on link "Target Groups" at bounding box center [68, 176] width 82 height 8
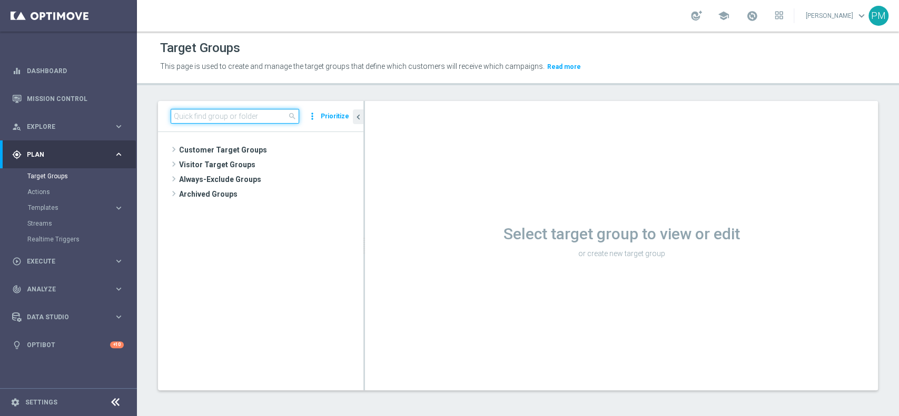
click at [271, 114] on input at bounding box center [235, 116] width 128 height 15
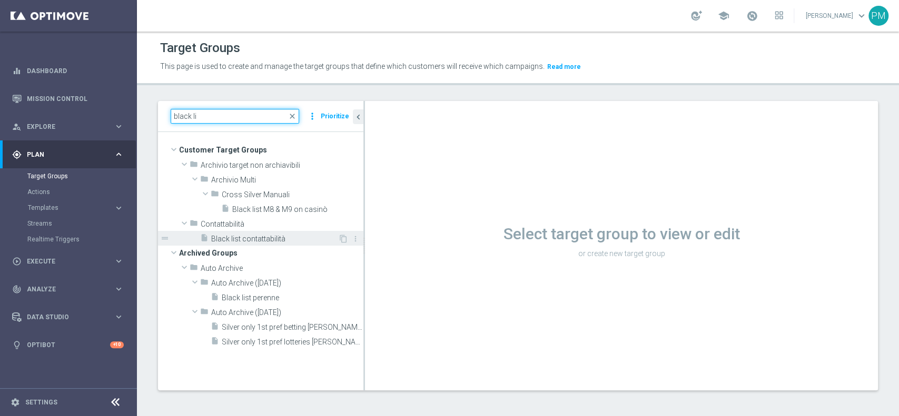
type input "black li"
click at [267, 240] on span "Black list contattabilità" at bounding box center [274, 239] width 127 height 9
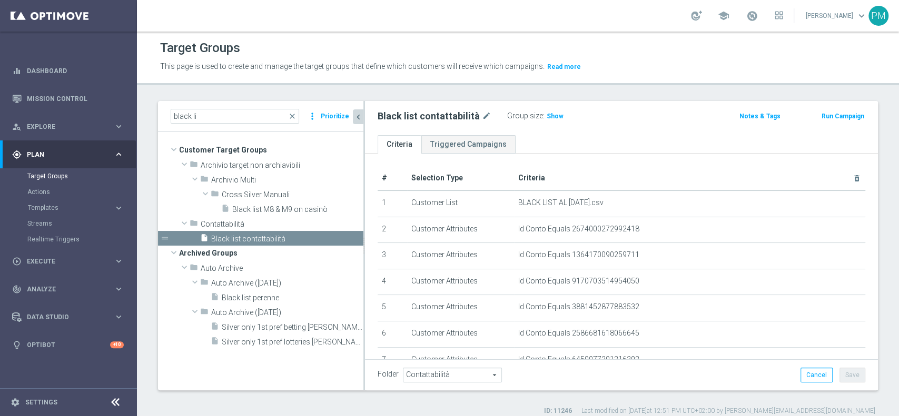
click at [358, 115] on icon "chevron_left" at bounding box center [358, 117] width 10 height 10
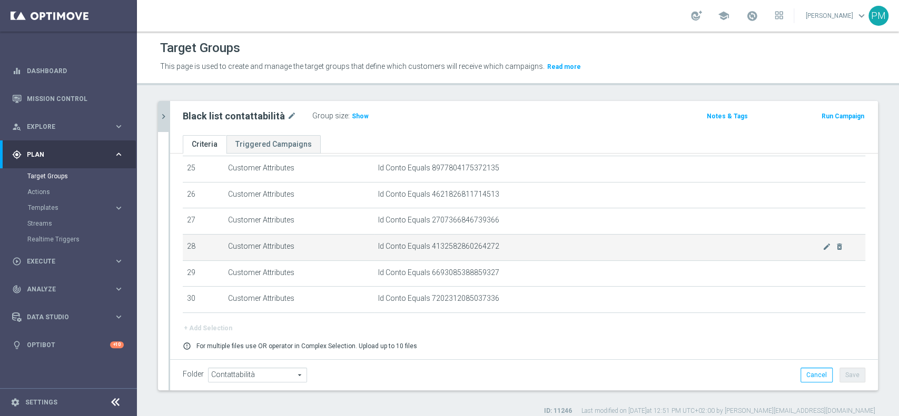
scroll to position [698, 0]
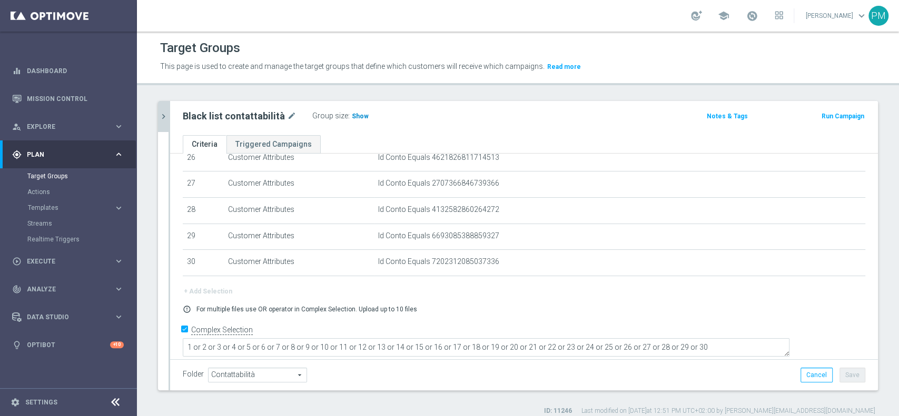
click at [356, 113] on span "Show" at bounding box center [360, 116] width 17 height 7
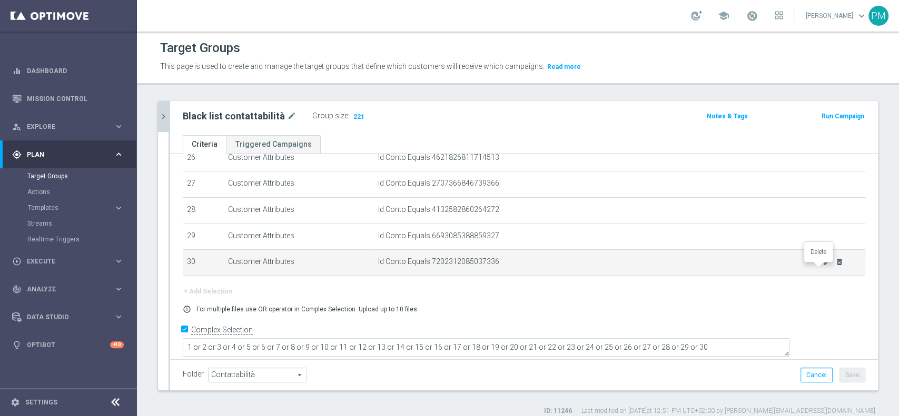
click at [835, 266] on icon "delete_forever" at bounding box center [839, 262] width 8 height 8
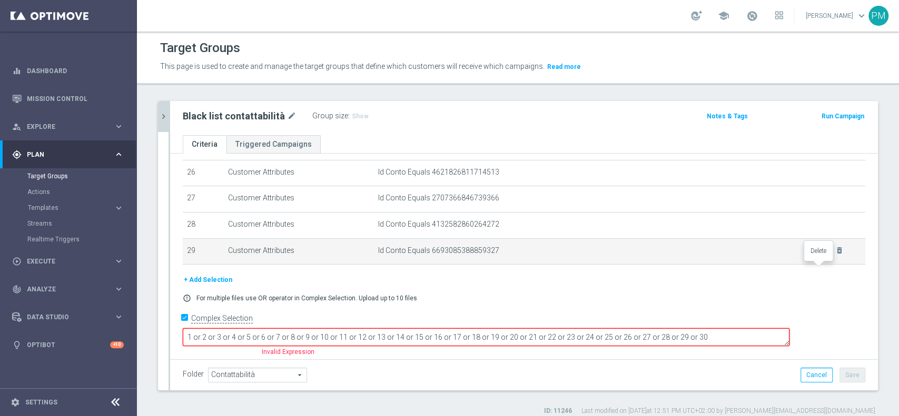
scroll to position [673, 0]
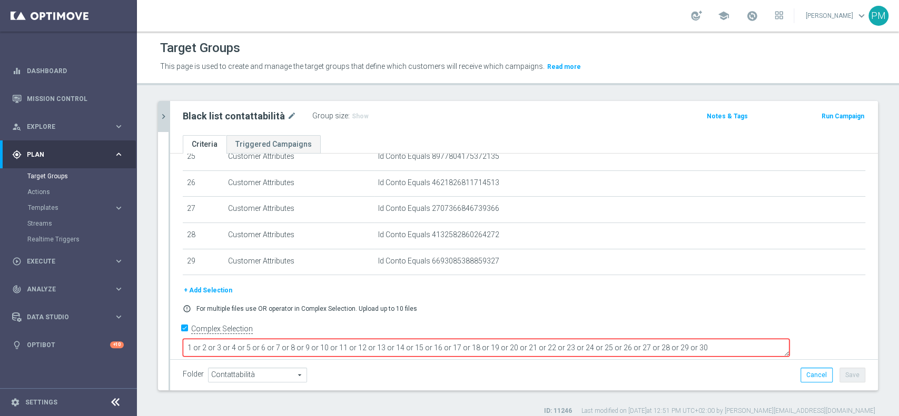
click at [219, 293] on button "+ Add Selection" at bounding box center [208, 291] width 51 height 12
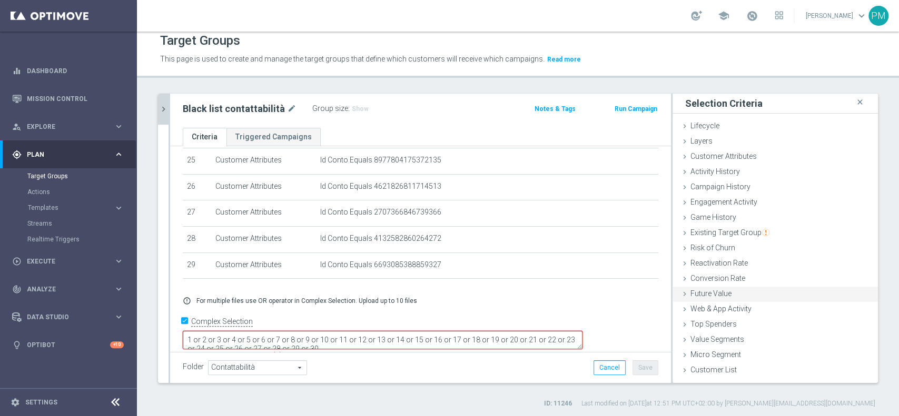
scroll to position [8, 0]
click at [695, 368] on span "Customer List" at bounding box center [713, 369] width 46 height 8
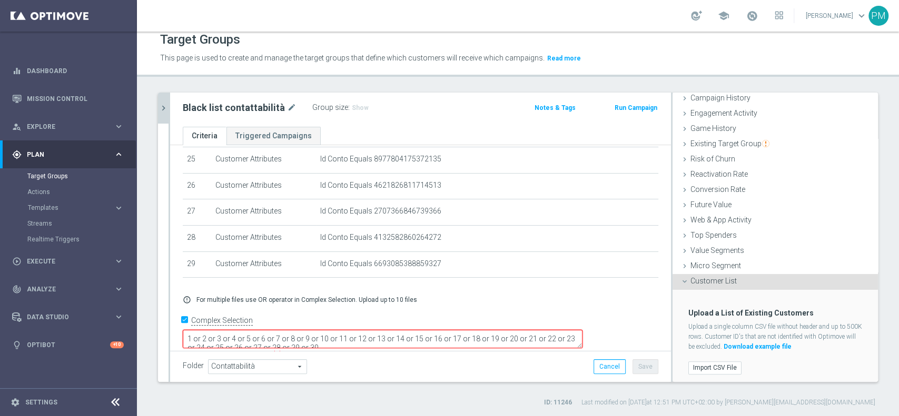
scroll to position [89, 0]
click at [780, 345] on link "Download example file" at bounding box center [757, 345] width 68 height 7
drag, startPoint x: 417, startPoint y: 335, endPoint x: 406, endPoint y: 323, distance: 16.8
click at [406, 330] on textarea "1 or 2 or 3 or 4 or 5 or 6 or 7 or 8 or 9 or 10 or 11 or 12 or 13 or 14 or 15 o…" at bounding box center [383, 339] width 400 height 18
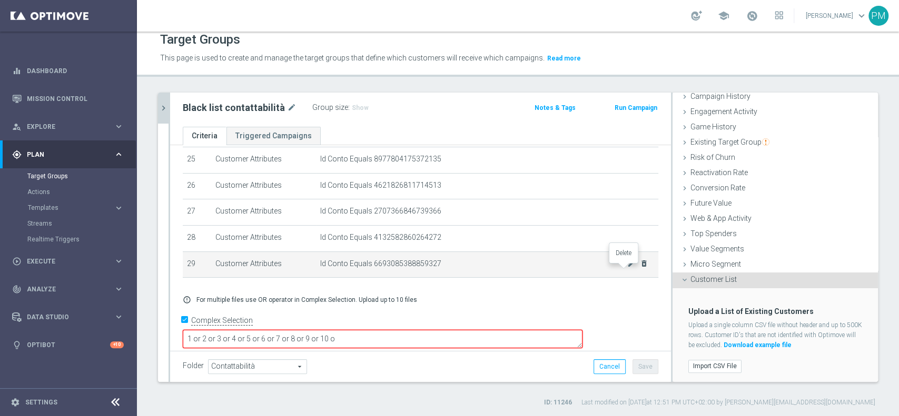
type textarea "1 or 2 or 3 or 4 or 5 or 6 or 7 or 8 or 9 or 10 o"
click at [640, 267] on icon "delete_forever" at bounding box center [644, 264] width 8 height 8
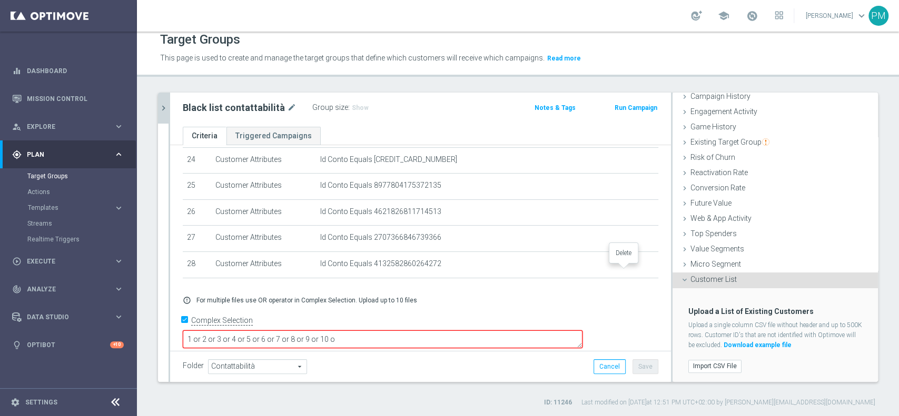
click at [0, 0] on icon "delete_forever" at bounding box center [0, 0] width 0 height 0
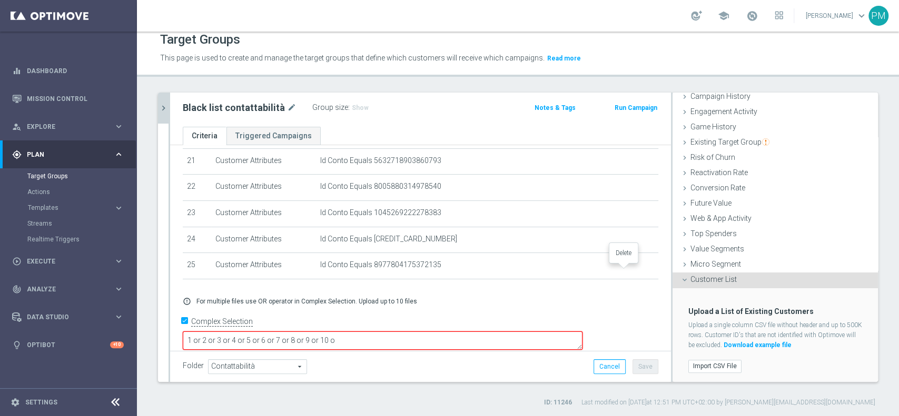
click at [0, 0] on icon "delete_forever" at bounding box center [0, 0] width 0 height 0
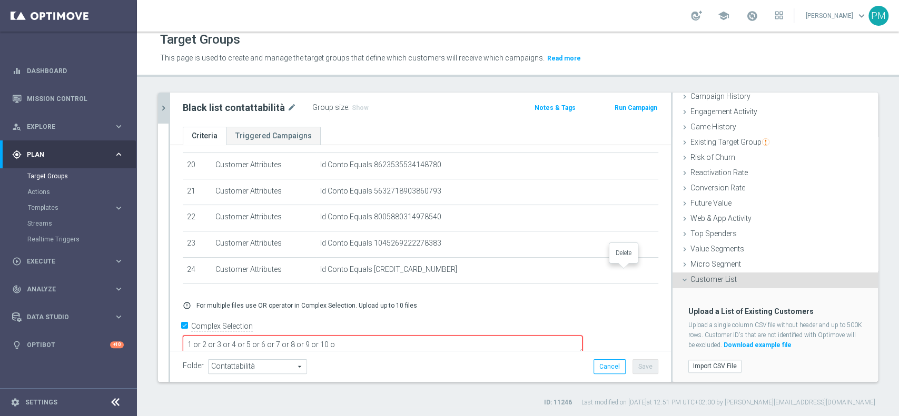
click at [0, 0] on icon "delete_forever" at bounding box center [0, 0] width 0 height 0
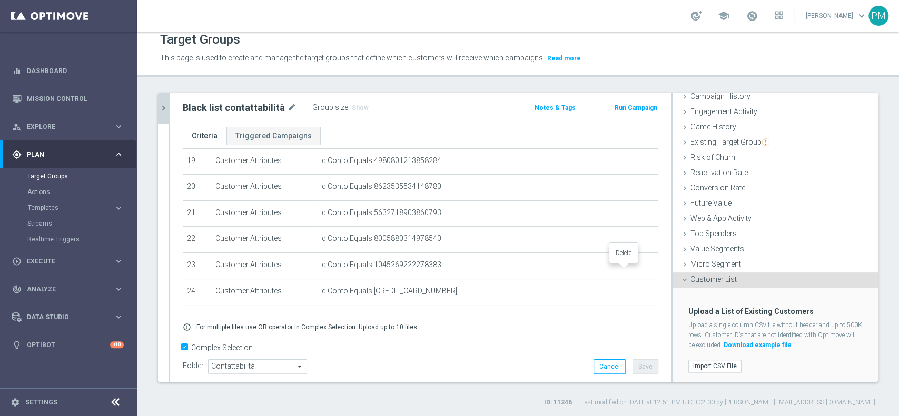
click at [0, 0] on icon "delete_forever" at bounding box center [0, 0] width 0 height 0
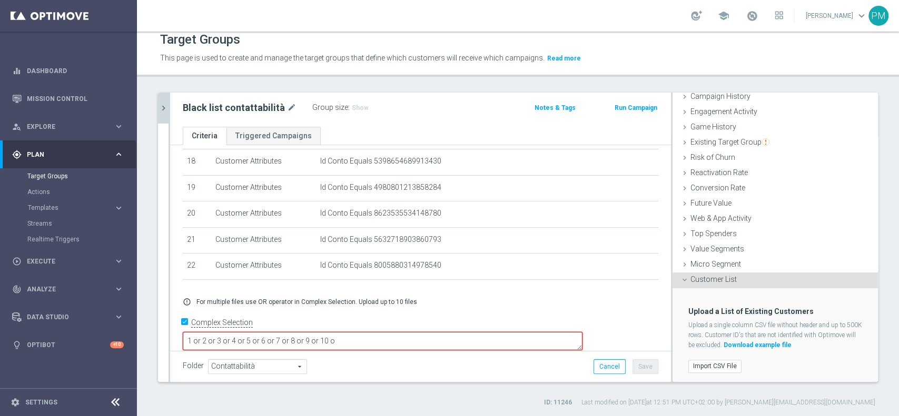
click at [0, 0] on icon "delete_forever" at bounding box center [0, 0] width 0 height 0
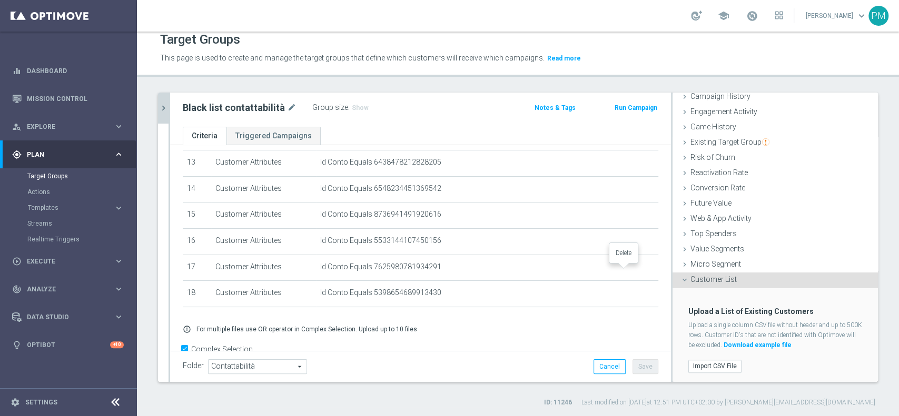
click at [0, 0] on icon "delete_forever" at bounding box center [0, 0] width 0 height 0
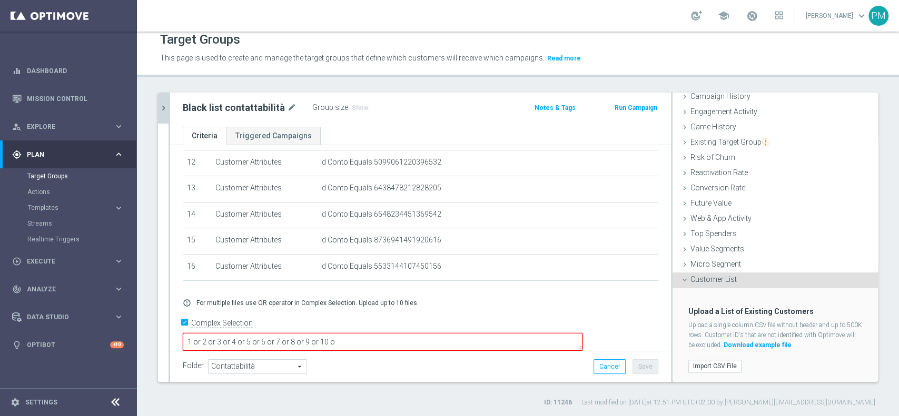
click at [0, 0] on icon "delete_forever" at bounding box center [0, 0] width 0 height 0
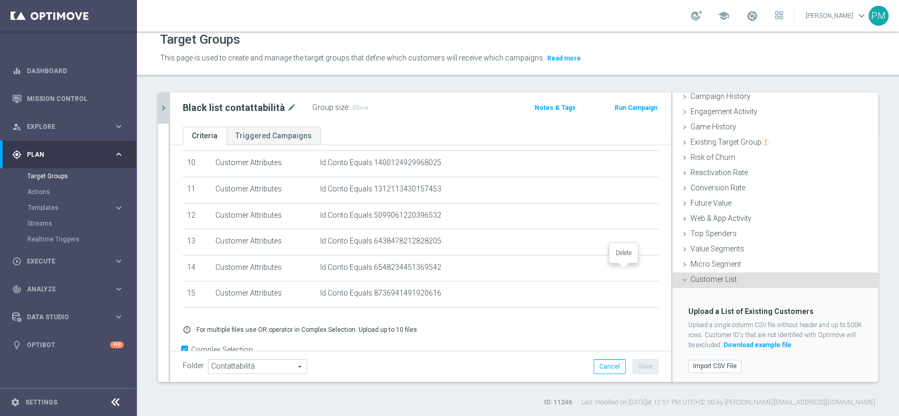
click at [0, 0] on icon "delete_forever" at bounding box center [0, 0] width 0 height 0
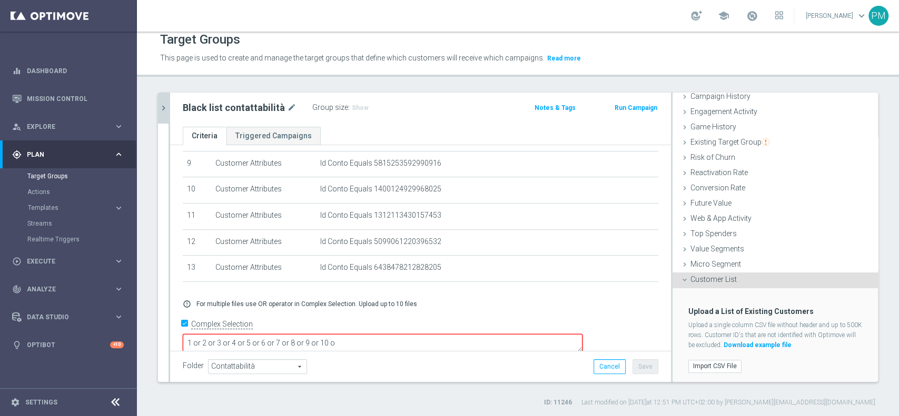
click at [0, 0] on icon "delete_forever" at bounding box center [0, 0] width 0 height 0
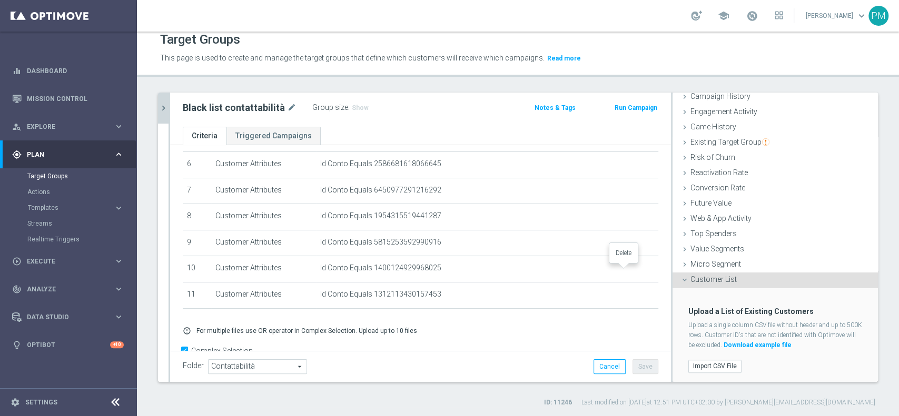
click at [0, 0] on icon "delete_forever" at bounding box center [0, 0] width 0 height 0
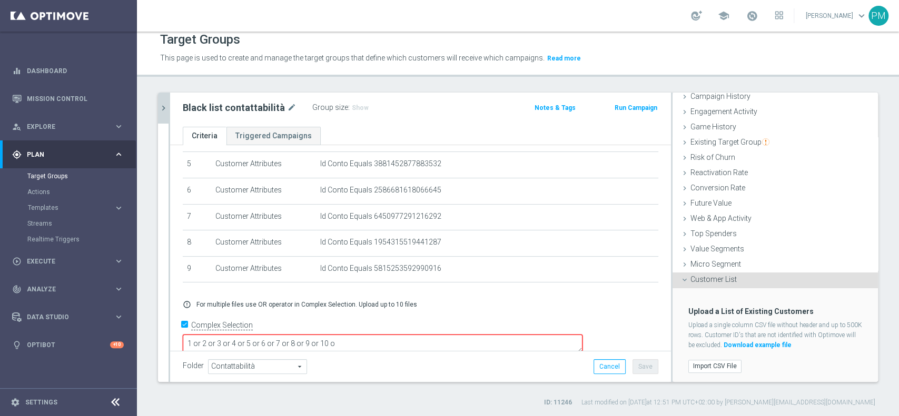
click at [0, 0] on icon "delete_forever" at bounding box center [0, 0] width 0 height 0
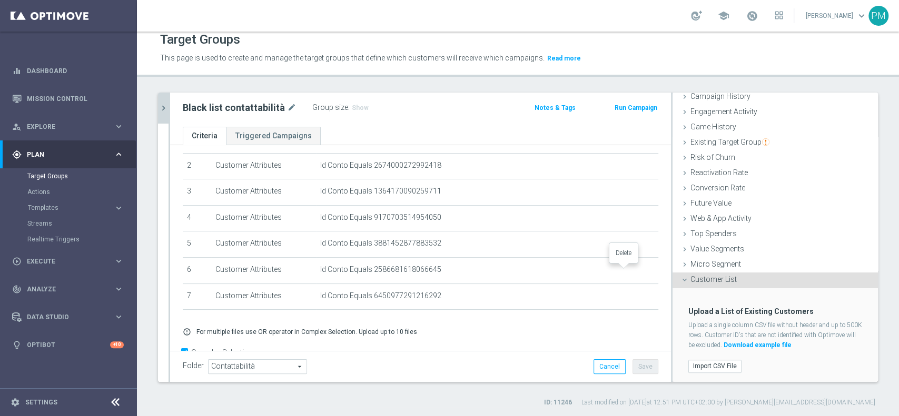
click at [0, 0] on icon "delete_forever" at bounding box center [0, 0] width 0 height 0
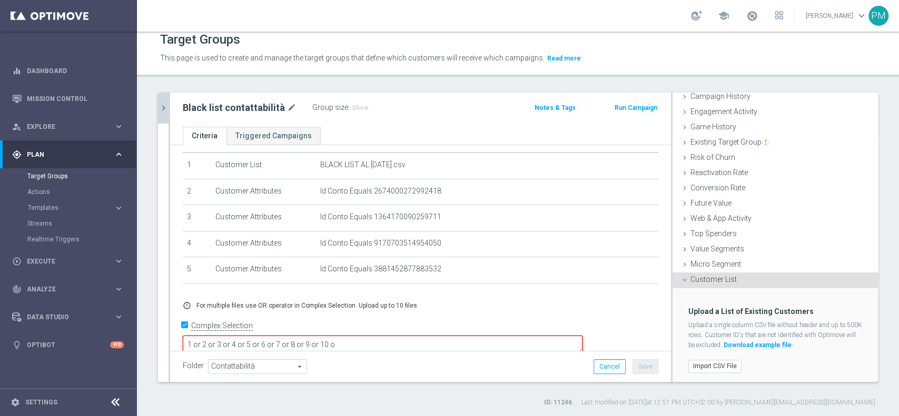
click at [0, 0] on icon "delete_forever" at bounding box center [0, 0] width 0 height 0
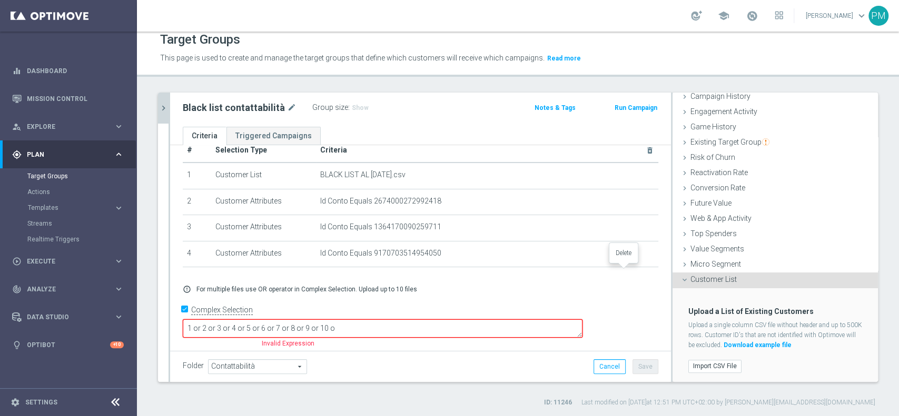
scroll to position [3, 0]
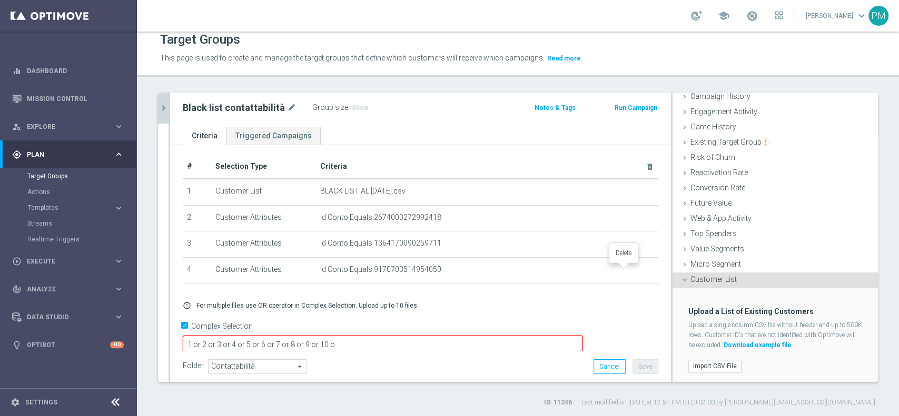
click at [0, 0] on icon "delete_forever" at bounding box center [0, 0] width 0 height 0
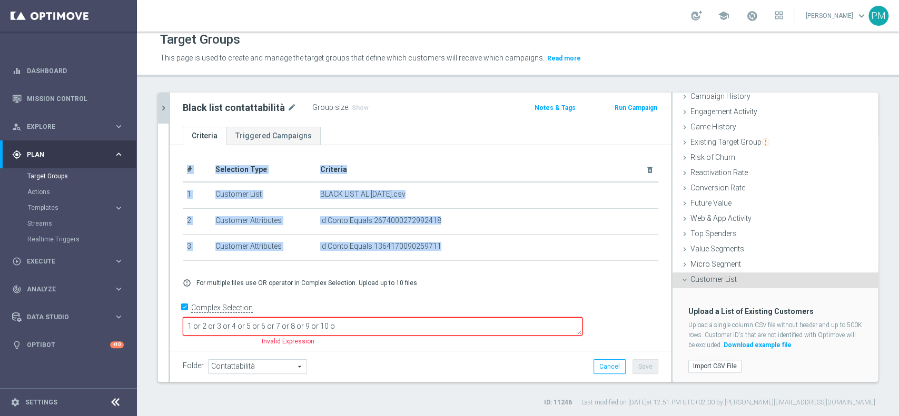
click at [625, 267] on div "# Selection Type Criteria delete_forever 1 Customer List BLACK LIST AL 11.08.25…" at bounding box center [420, 214] width 491 height 113
click at [640, 247] on icon "delete_forever" at bounding box center [644, 247] width 8 height 8
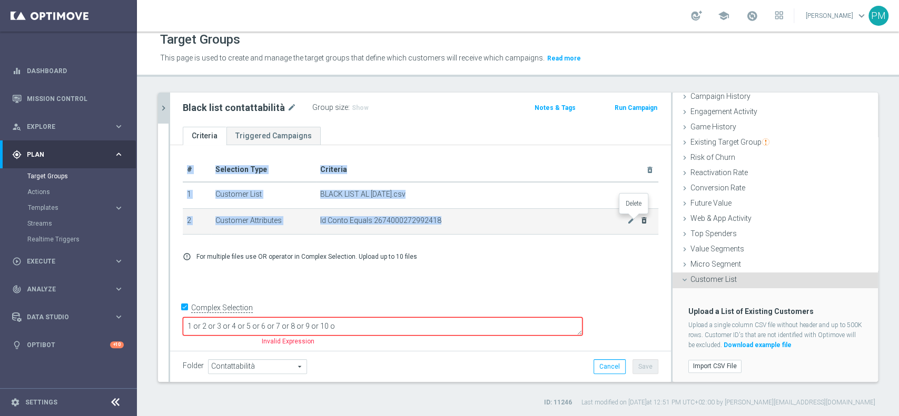
click at [640, 217] on icon "delete_forever" at bounding box center [644, 220] width 8 height 8
checkbox input "false"
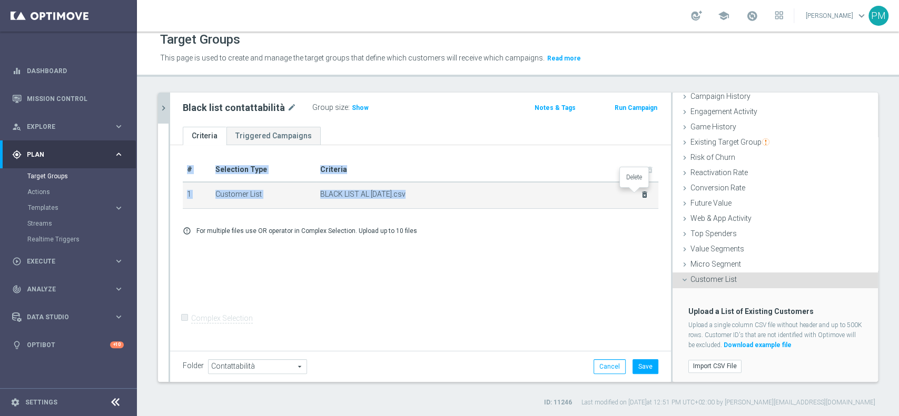
click at [640, 193] on icon "delete_forever" at bounding box center [644, 195] width 8 height 8
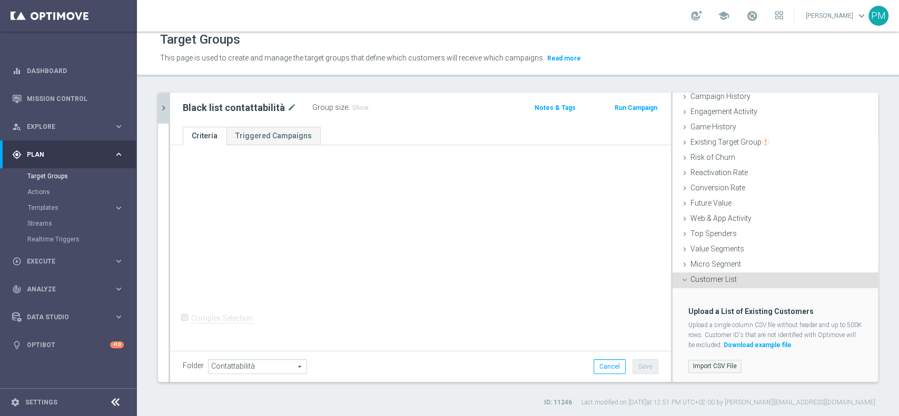
click at [703, 361] on label "Import CSV File" at bounding box center [714, 366] width 53 height 13
click at [0, 0] on input "Import CSV File" at bounding box center [0, 0] width 0 height 0
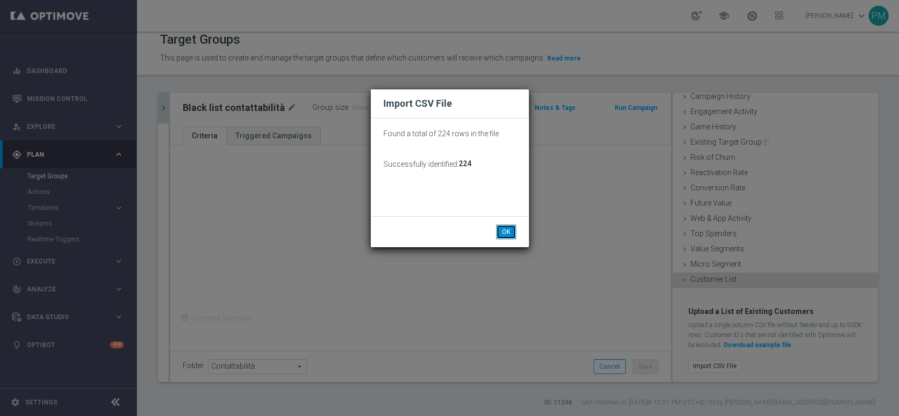
click at [510, 234] on button "OK" at bounding box center [506, 232] width 20 height 15
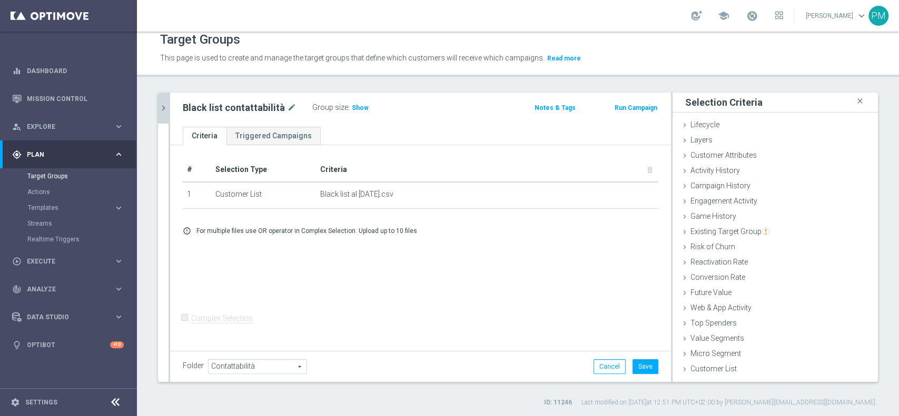
click at [459, 256] on div "# Selection Type Criteria delete_forever 1 Customer List Black list al 23.09.25…" at bounding box center [420, 247] width 501 height 204
click at [712, 153] on span "Customer Attributes" at bounding box center [723, 155] width 66 height 8
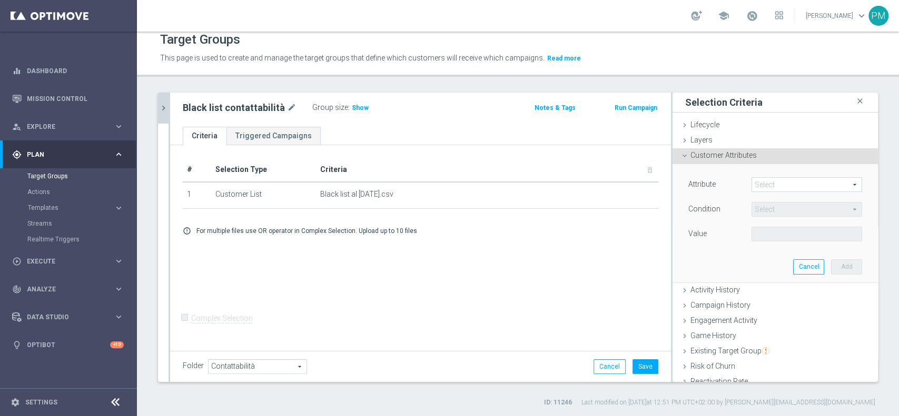
click at [759, 185] on span at bounding box center [807, 185] width 110 height 14
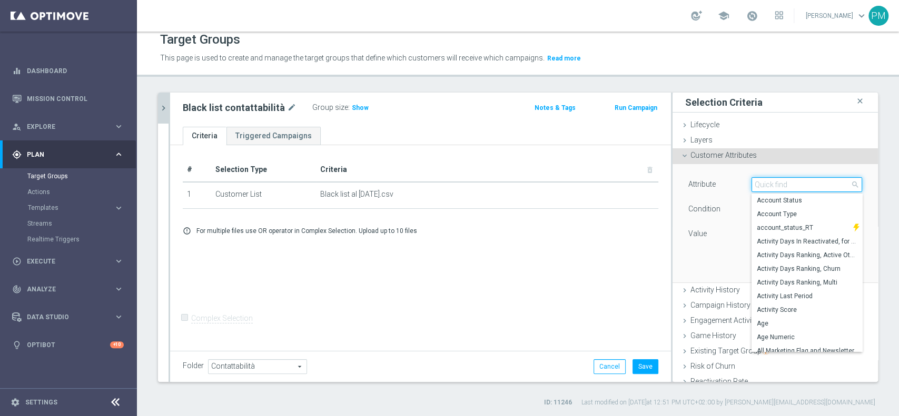
click at [759, 185] on input "search" at bounding box center [806, 184] width 111 height 15
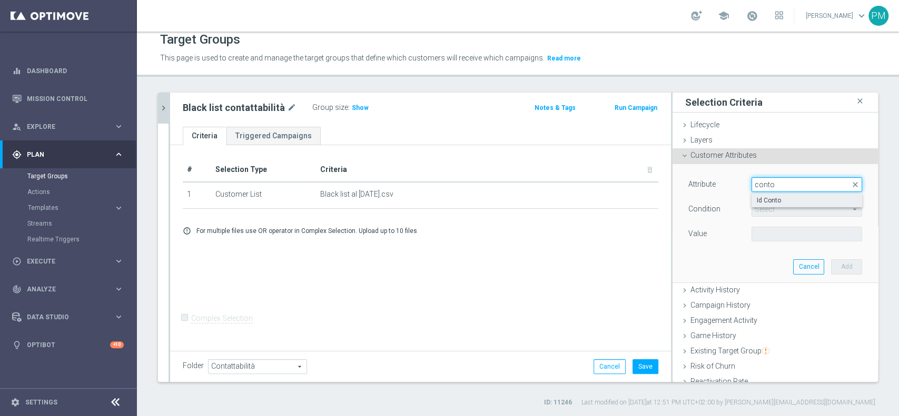
type input "conto"
click at [758, 197] on span "Id Conto" at bounding box center [807, 200] width 100 height 8
type input "Id Conto"
type input "Equals"
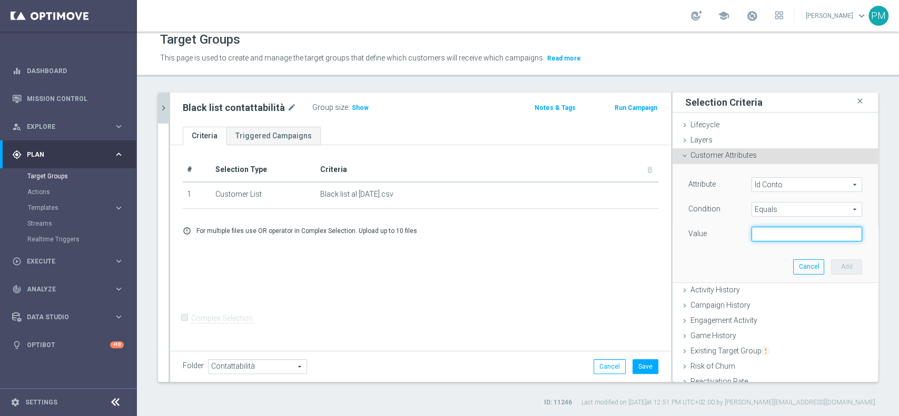
click at [764, 231] on input "text" at bounding box center [806, 234] width 111 height 15
paste input "7744253856265595"
type input "7744253856265595"
click at [831, 262] on button "Add" at bounding box center [846, 267] width 31 height 15
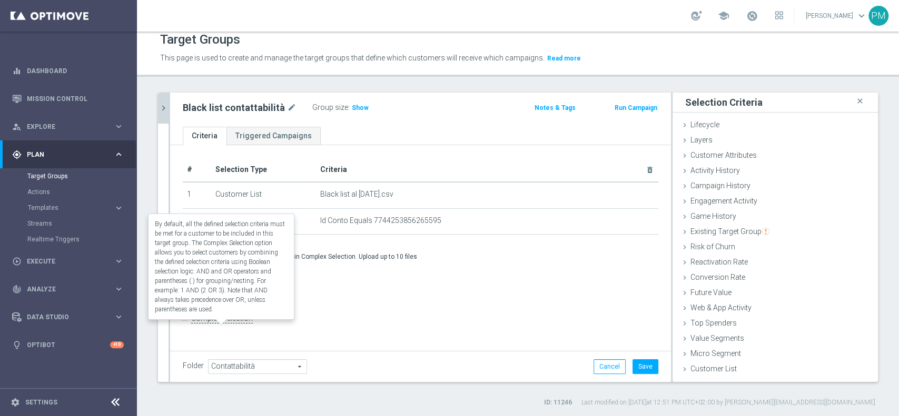
click at [193, 324] on label "Complex Selection" at bounding box center [222, 319] width 62 height 10
click at [190, 327] on input "Complex Selection" at bounding box center [186, 319] width 7 height 15
checkbox input "true"
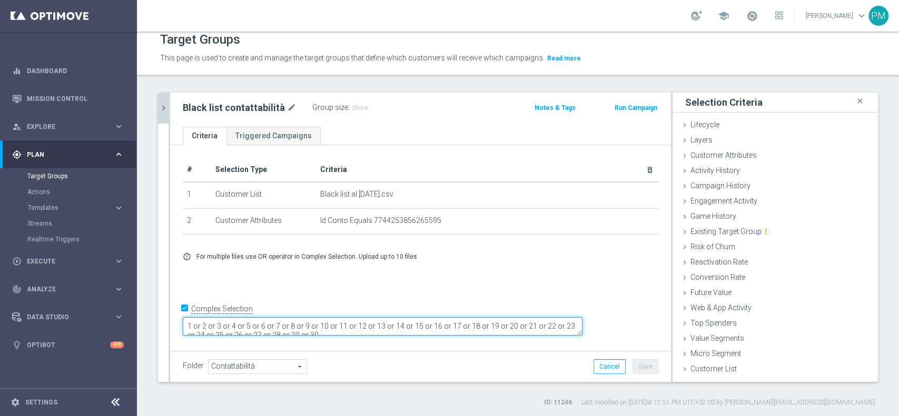
drag, startPoint x: 415, startPoint y: 333, endPoint x: 284, endPoint y: 321, distance: 132.2
click at [284, 321] on textarea "1 or 2 or 3 or 4 or 5 or 6 or 7 or 8 or 9 or 10 or 11 or 12 or 13 or 14 or 15 o…" at bounding box center [383, 326] width 400 height 18
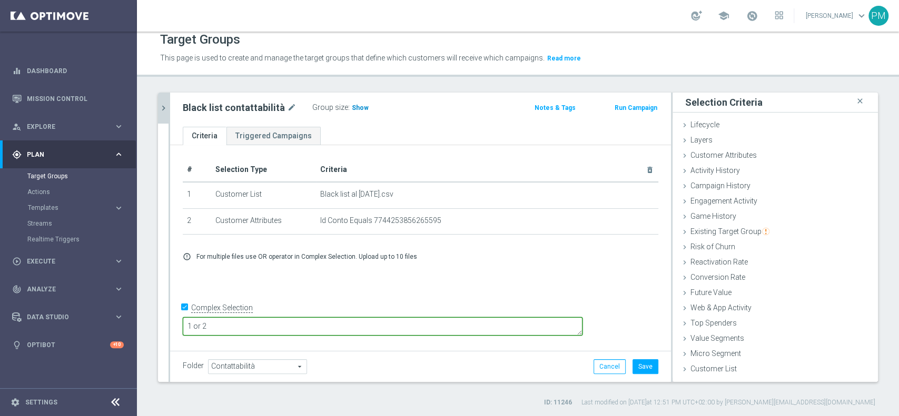
type textarea "1 or 2"
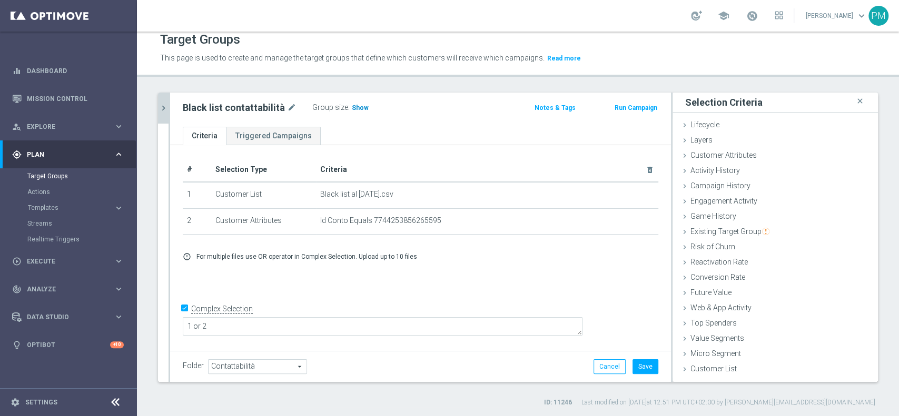
click at [355, 110] on span "Show" at bounding box center [360, 107] width 17 height 7
click at [641, 366] on button "Save" at bounding box center [645, 367] width 26 height 15
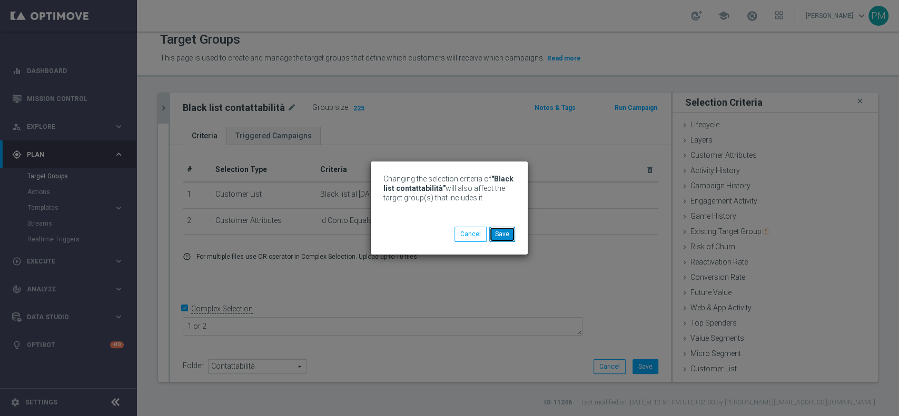
click at [502, 232] on button "Save" at bounding box center [502, 234] width 26 height 15
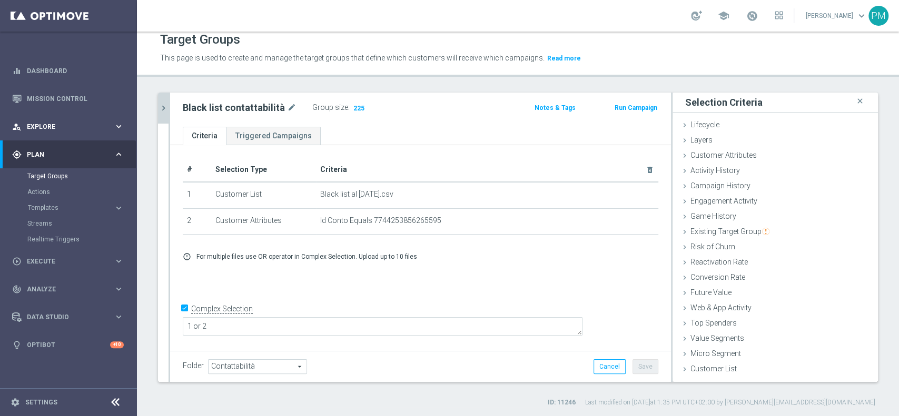
click at [48, 128] on span "Explore" at bounding box center [70, 127] width 87 height 6
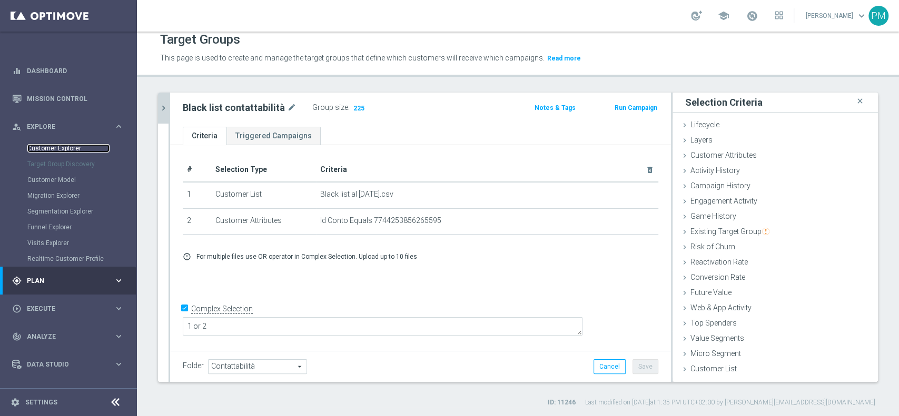
click at [48, 148] on link "Customer Explorer" at bounding box center [68, 148] width 82 height 8
